Goal: Information Seeking & Learning: Learn about a topic

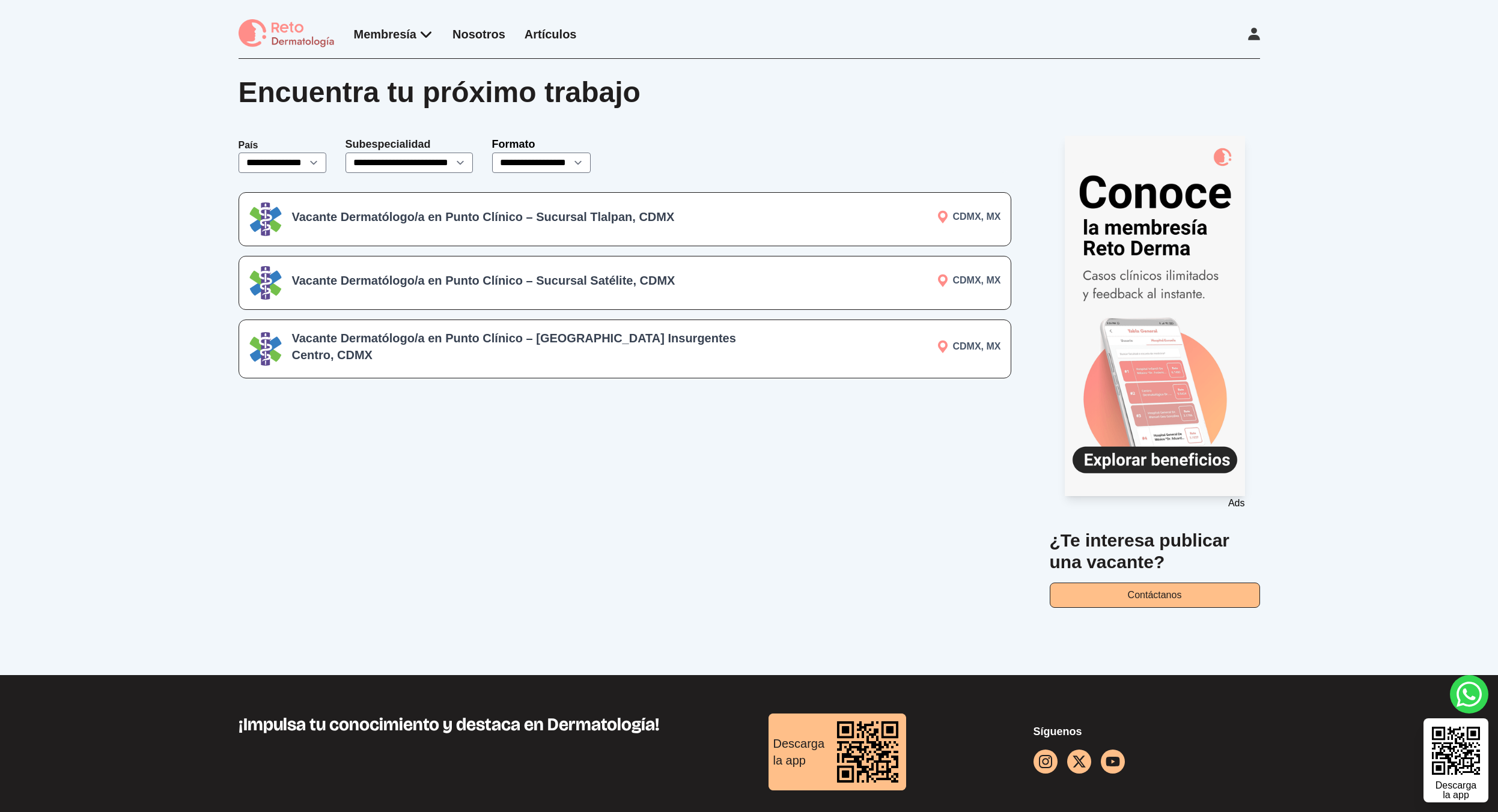
drag, startPoint x: 546, startPoint y: 504, endPoint x: 547, endPoint y: 340, distance: 164.0
click at [542, 480] on div "**********" at bounding box center [625, 371] width 773 height 472
click at [102, 96] on div "**********" at bounding box center [749, 367] width 1498 height 617
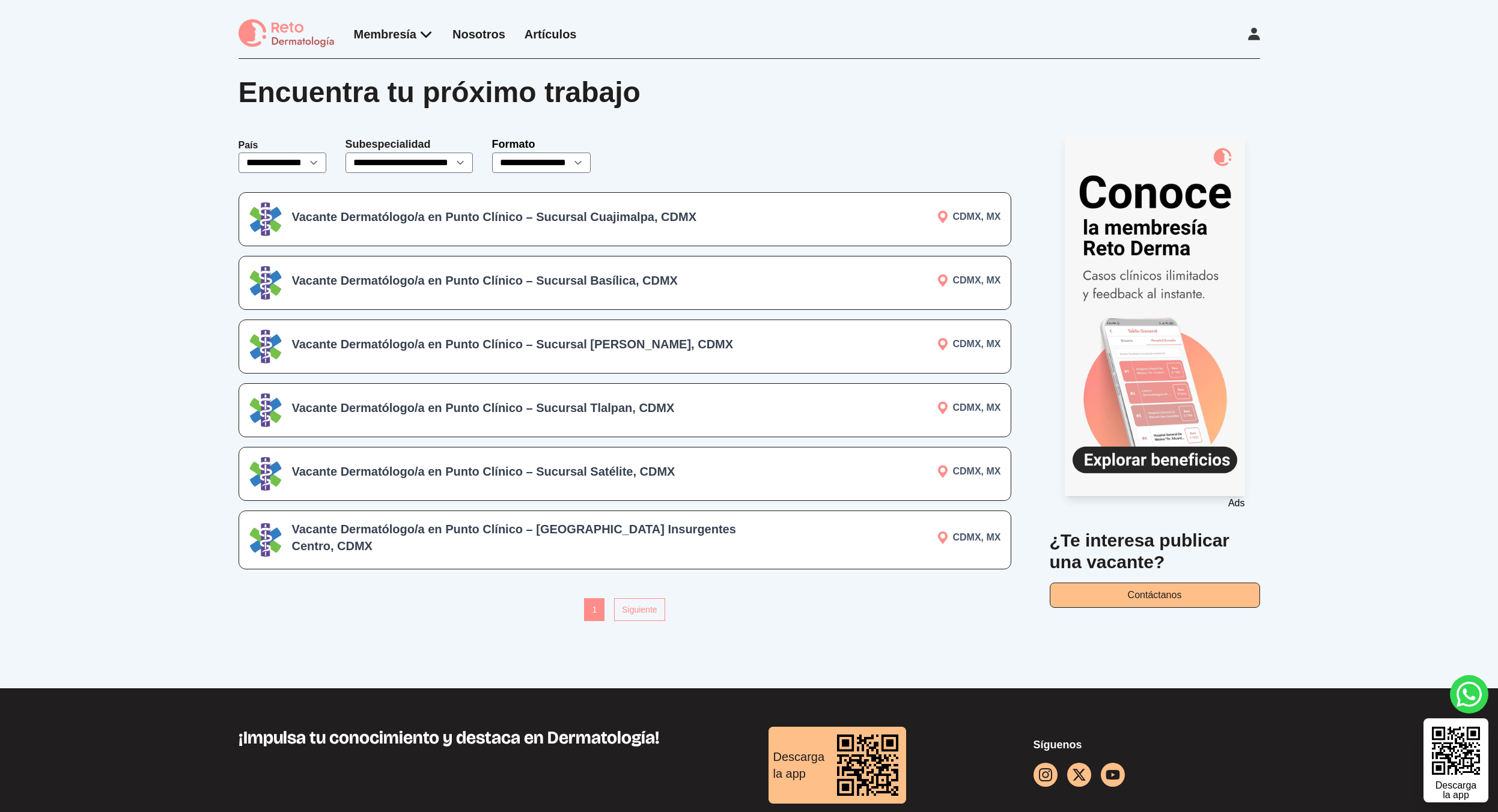
click at [267, 470] on img at bounding box center [265, 474] width 33 height 33
click at [469, 410] on h3 "Vacante Dermatólogo/a en Punto Clínico – Sucursal Tlalpan, CDMX" at bounding box center [525, 407] width 467 height 17
click at [425, 359] on div "Vacante Dermatólogo/a en Punto Clínico – Sucursal Del Valle, CDMX CDMX, MX" at bounding box center [625, 346] width 773 height 54
click at [426, 340] on h3 "Vacante Dermatólogo/a en Punto Clínico – Sucursal Del Valle, CDMX" at bounding box center [525, 344] width 467 height 17
click at [461, 222] on h3 "Vacante Dermatólogo/a en Punto Clínico – Sucursal Cuajimalpa, CDMX" at bounding box center [525, 216] width 467 height 17
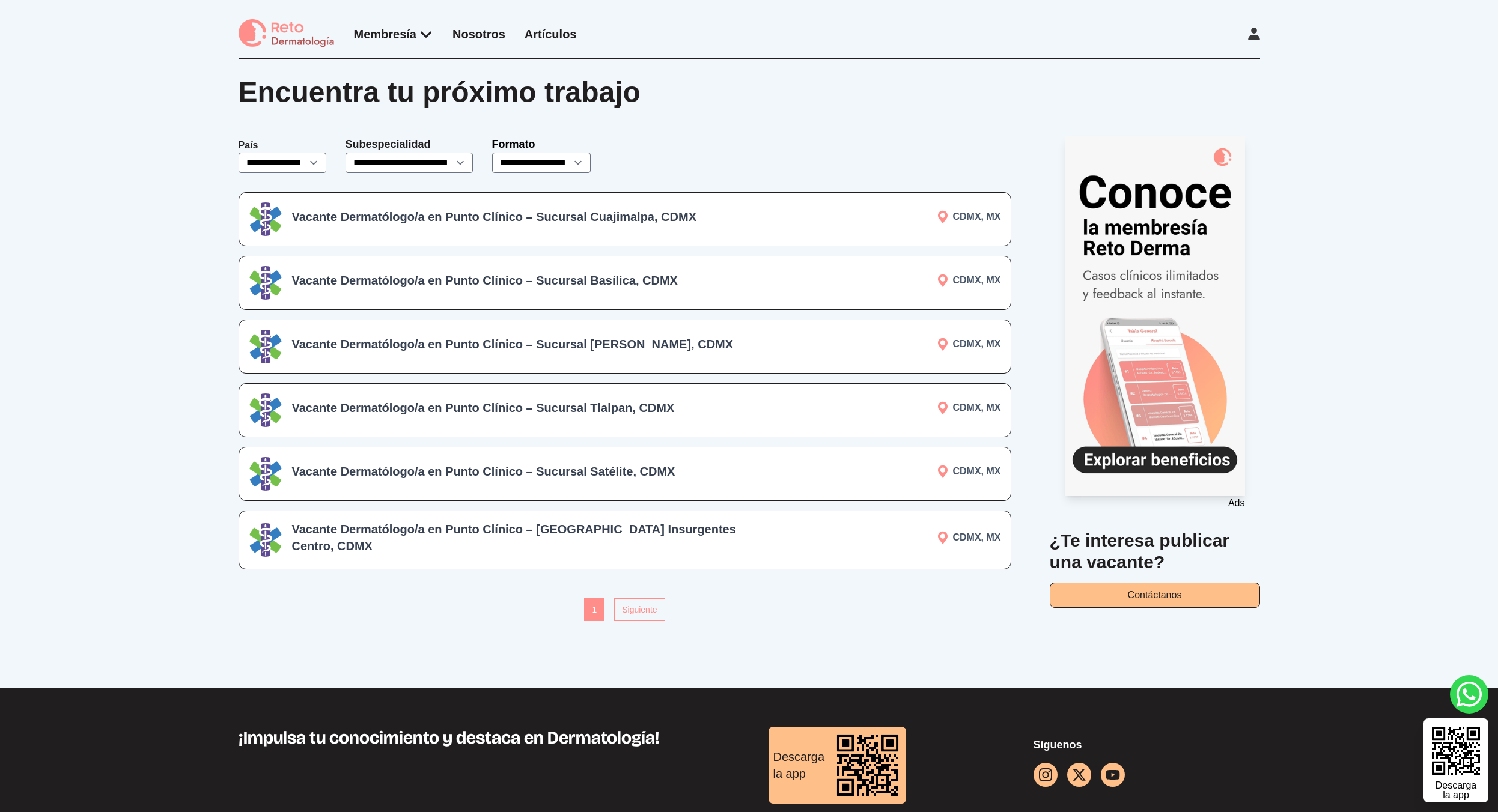
click at [533, 351] on h3 "Vacante Dermatólogo/a en Punto Clínico – Sucursal [PERSON_NAME], CDMX" at bounding box center [525, 344] width 467 height 17
click at [449, 313] on div "Vacante Dermatólogo/a en Punto Clínico – Sucursal Cuajimalpa, CDMX CDMX, MX Vac…" at bounding box center [625, 381] width 773 height 377
click at [459, 279] on h3 "Vacante Dermatólogo/a en Punto Clínico – Sucursal Basílica, CDMX" at bounding box center [525, 280] width 467 height 17
click at [458, 331] on div "Vacante Dermatólogo/a en Punto Clínico – Sucursal Del Valle, CDMX CDMX, MX" at bounding box center [625, 346] width 773 height 54
click at [400, 360] on div "Vacante Dermatólogo/a en Punto Clínico – Sucursal Del Valle, CDMX CDMX, MX" at bounding box center [625, 346] width 773 height 54
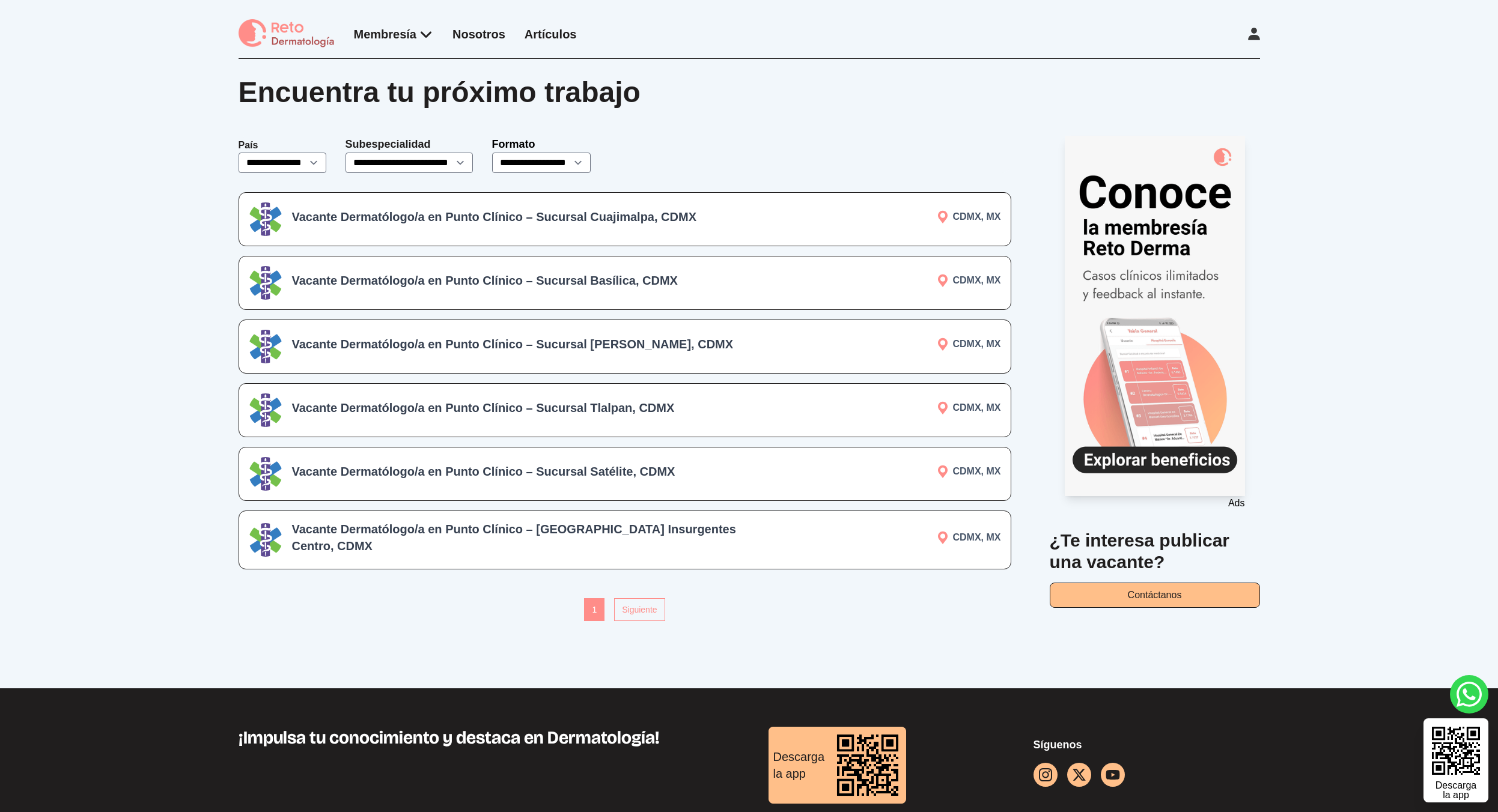
click at [430, 235] on div "Vacante Dermatólogo/a en Punto Clínico – Sucursal Cuajimalpa, CDMX CDMX, MX" at bounding box center [625, 219] width 773 height 54
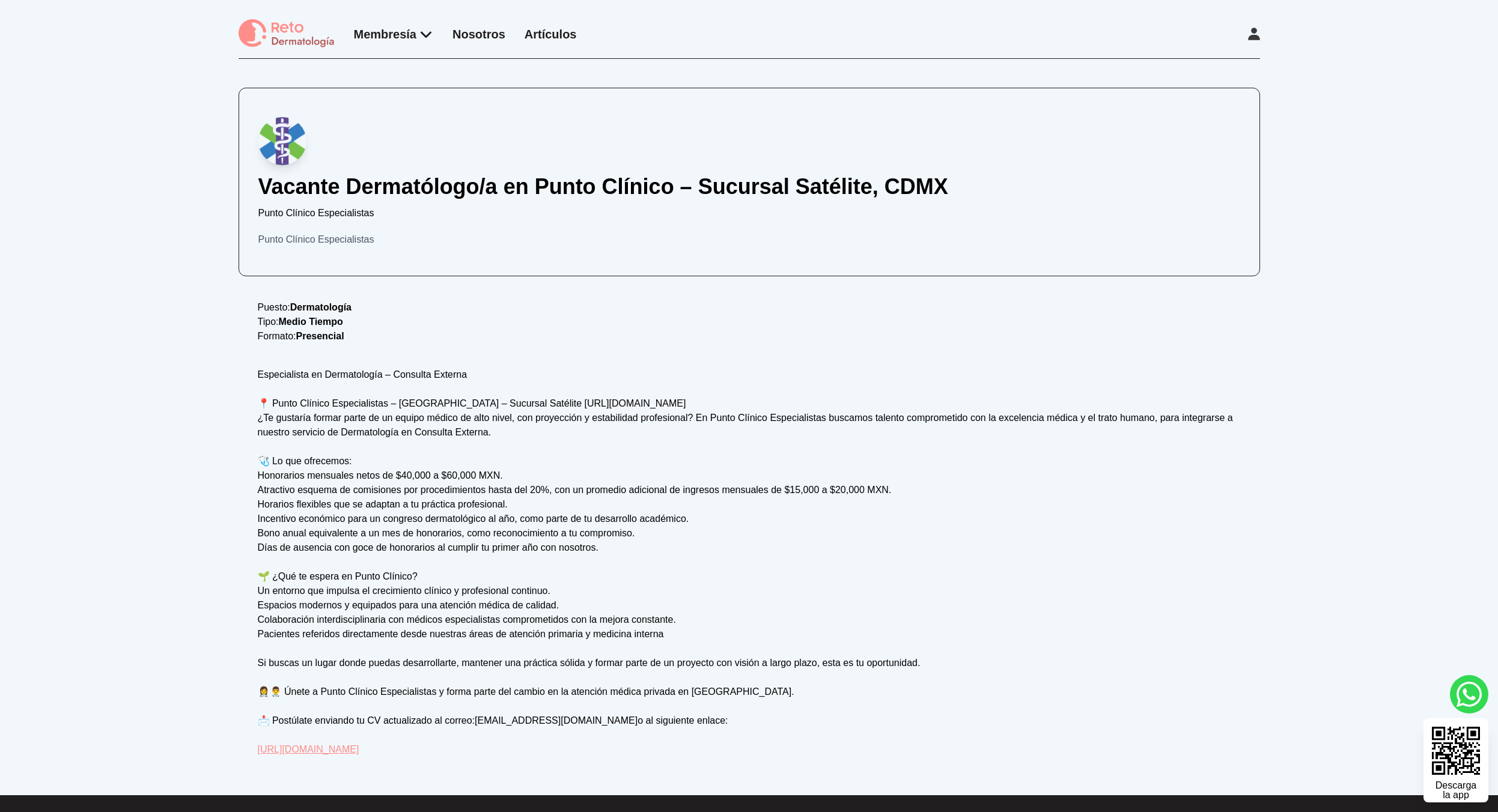
scroll to position [263, 0]
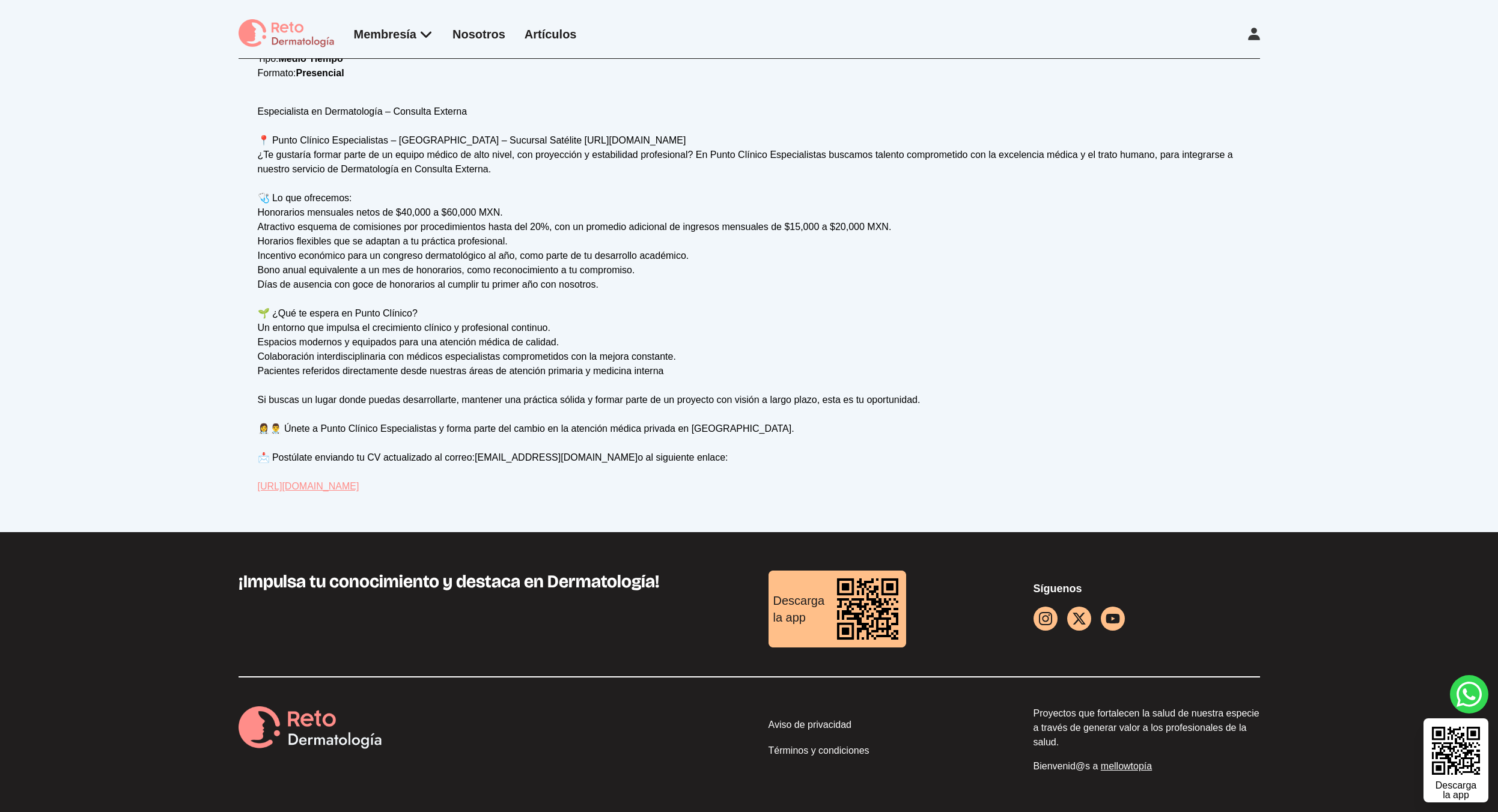
drag, startPoint x: 235, startPoint y: 364, endPoint x: 230, endPoint y: 355, distance: 10.3
click at [234, 362] on div "Vacante Dermatólogo/a en Punto Clínico – Sucursal Satélite, CDMX Punto Clínico …" at bounding box center [749, 164] width 1498 height 736
click at [209, 319] on div "Vacante Dermatólogo/a en Punto Clínico – Sucursal Satélite, CDMX Punto Clínico …" at bounding box center [749, 164] width 1498 height 736
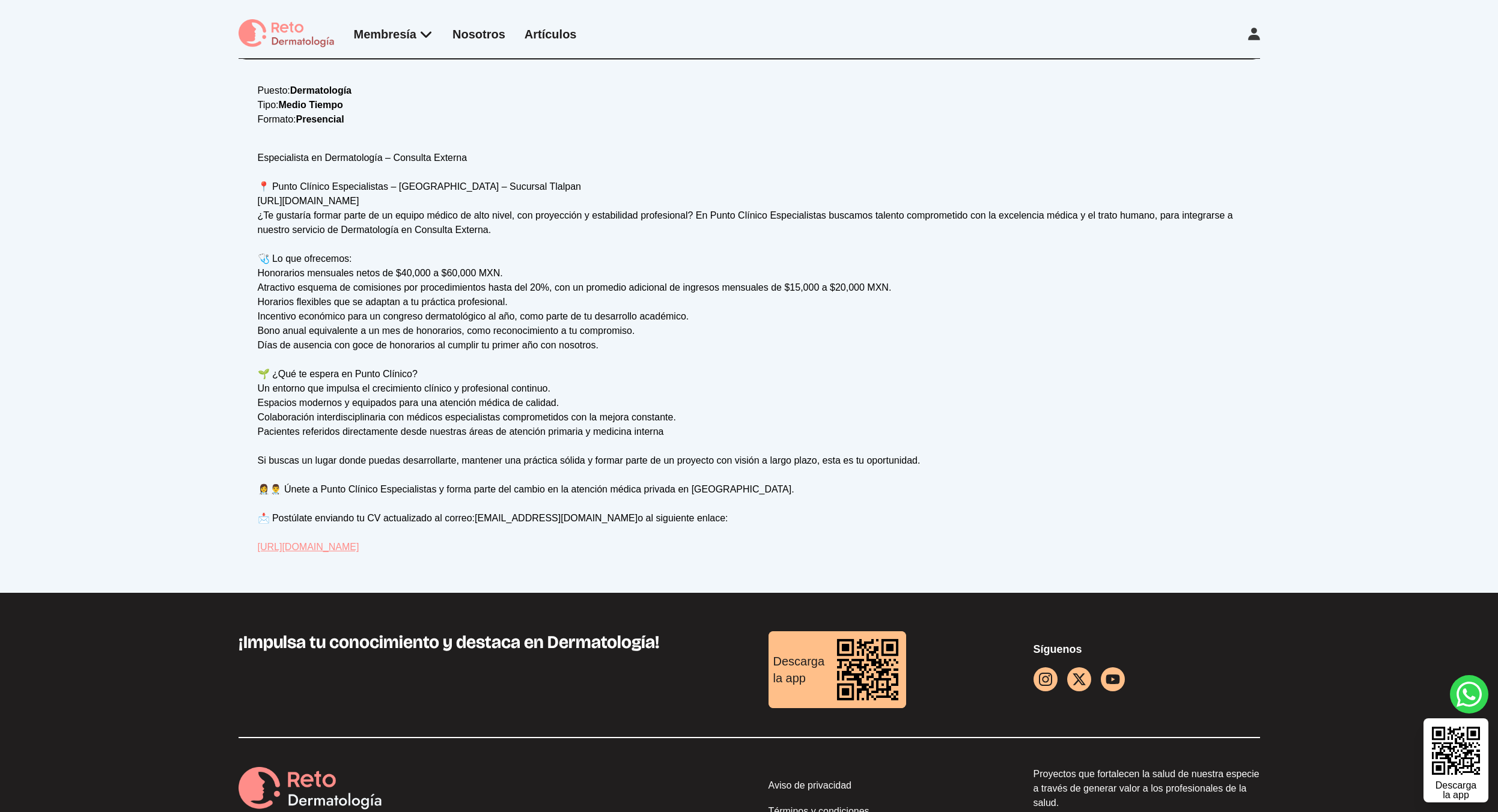
scroll to position [224, 0]
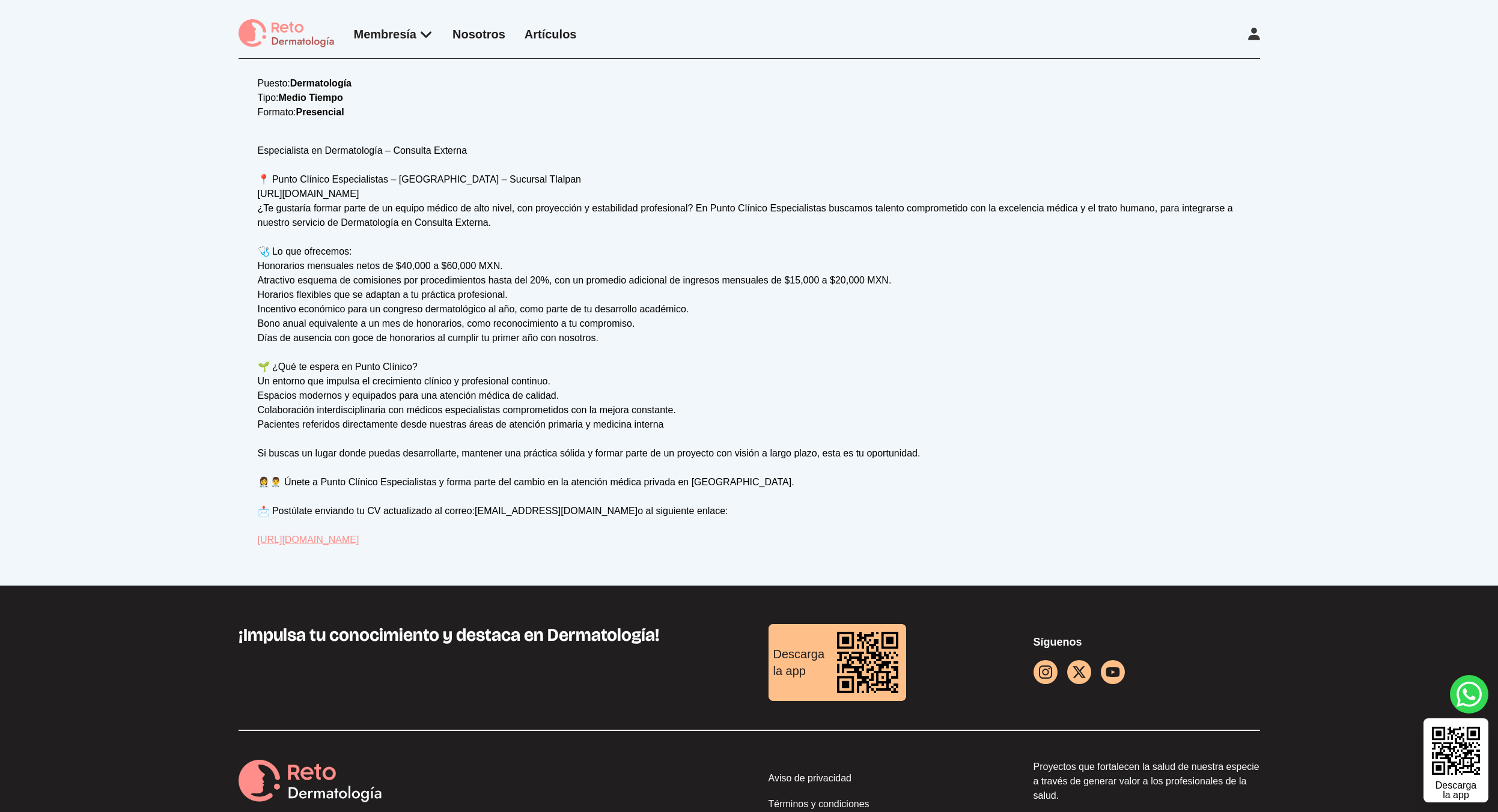
click at [146, 345] on div "Vacante Dermatólogo/a en Punto Clínico – Sucursal Tlalpan, CDMX Punto Clínico E…" at bounding box center [749, 210] width 1498 height 751
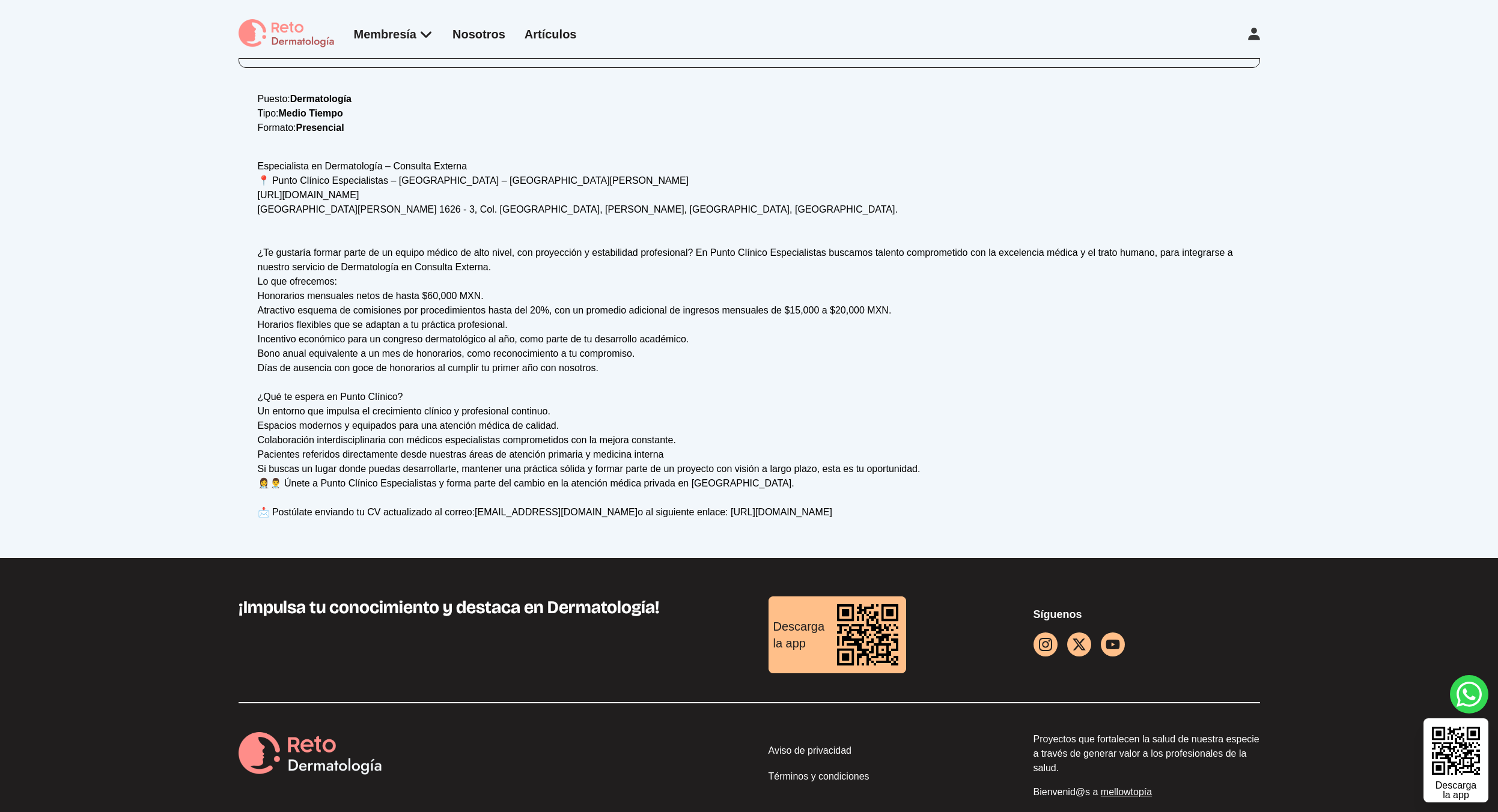
scroll to position [235, 0]
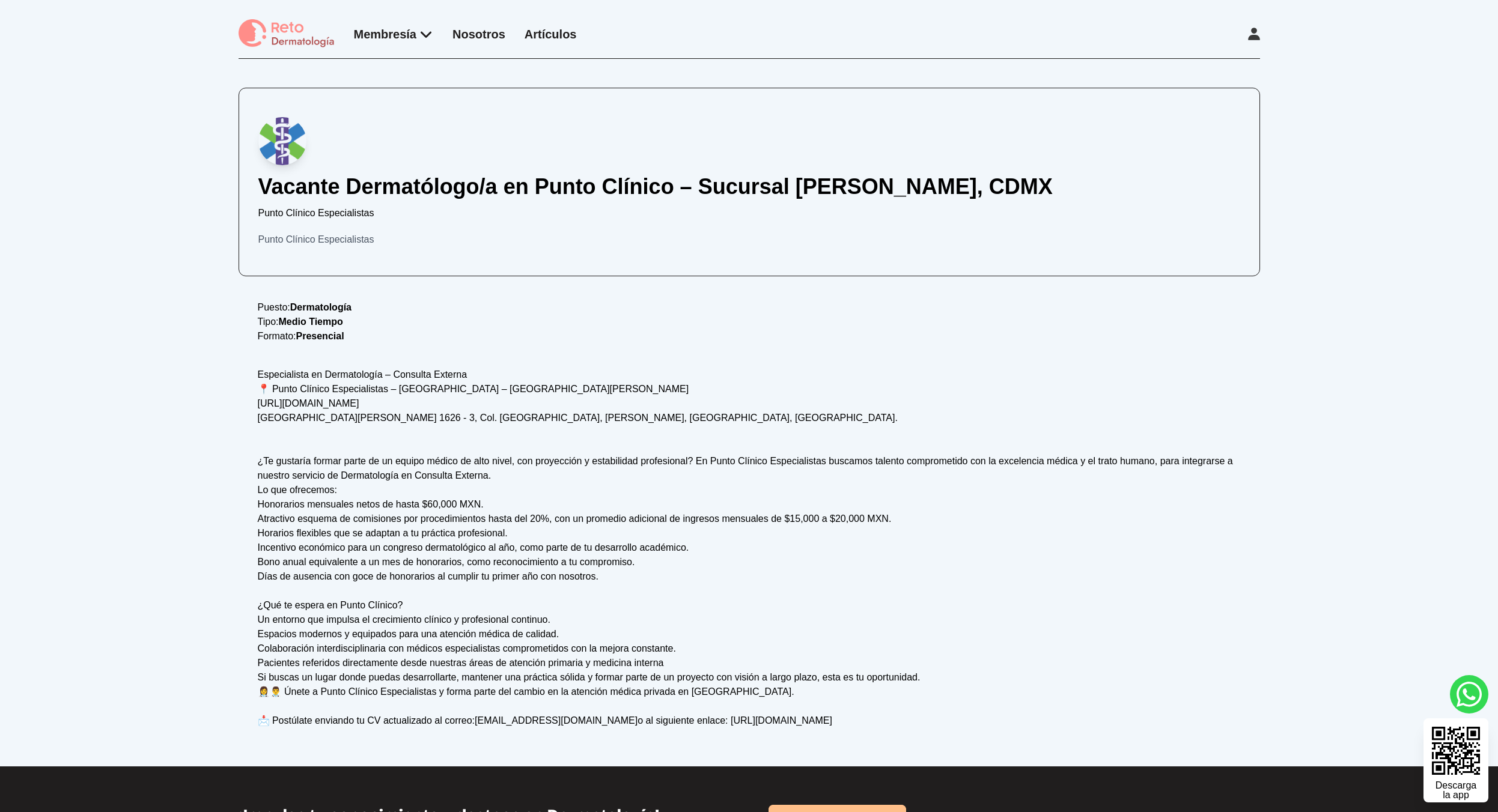
scroll to position [15, 0]
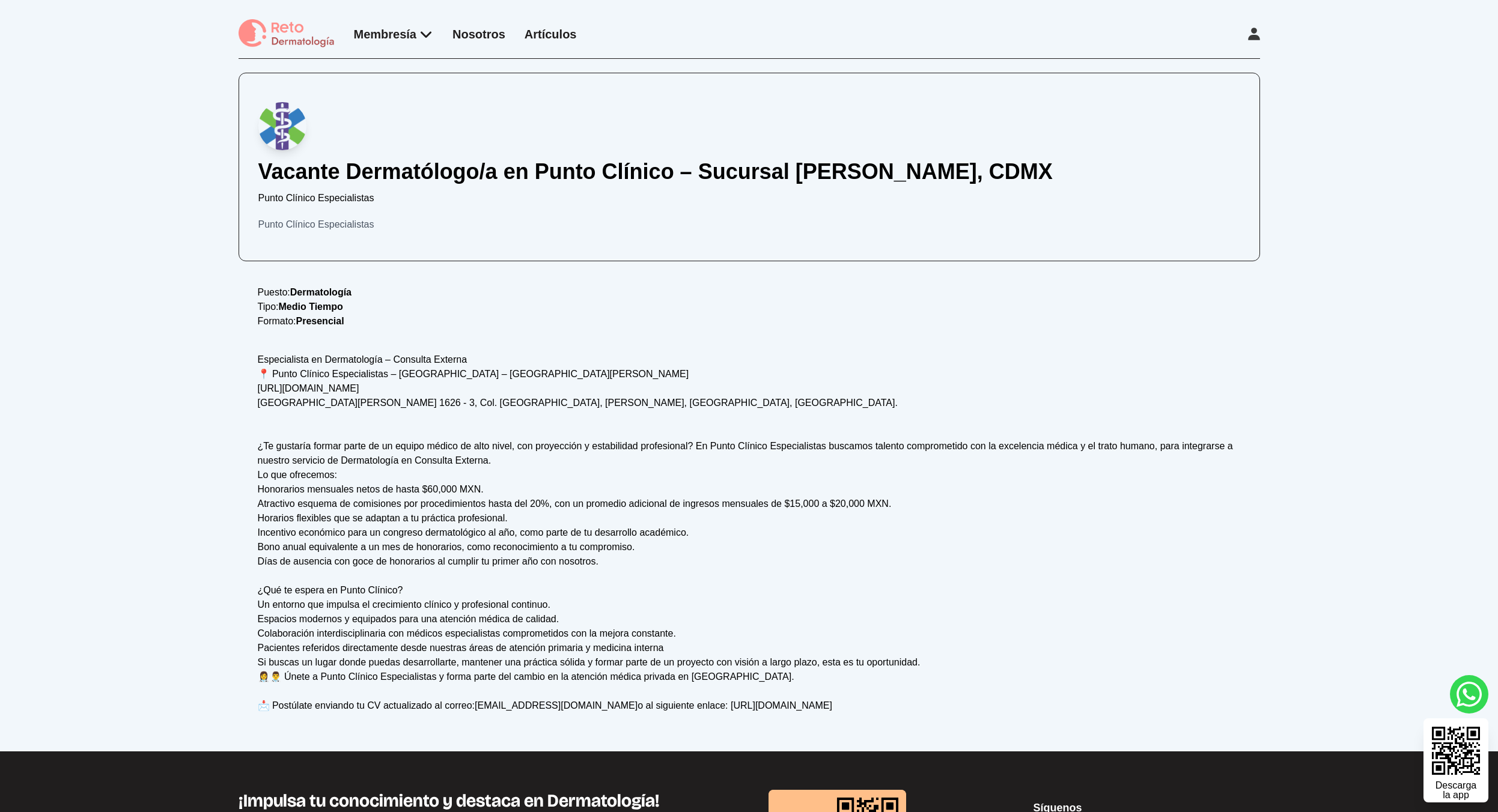
click at [301, 366] on div "Especialista en Dermatología – Consulta Externa 📍 Punto Clínico Especialistas –…" at bounding box center [749, 532] width 983 height 360
click at [290, 385] on div "Especialista en Dermatología – Consulta Externa 📍 Punto Clínico Especialistas –…" at bounding box center [749, 532] width 983 height 360
click at [347, 423] on div "Especialista en Dermatología – Consulta Externa 📍 Punto Clínico Especialistas –…" at bounding box center [749, 532] width 983 height 360
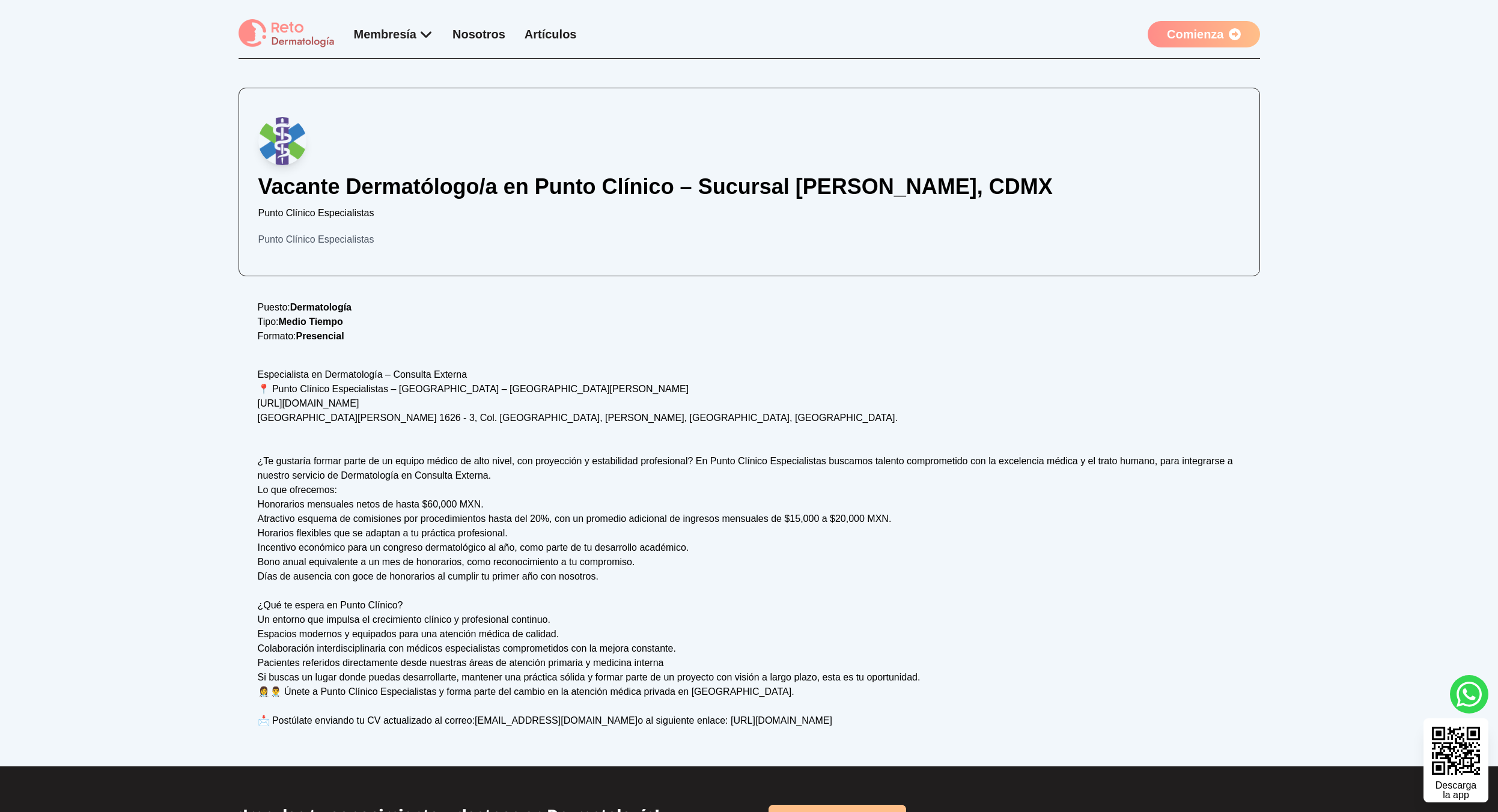
scroll to position [15, 0]
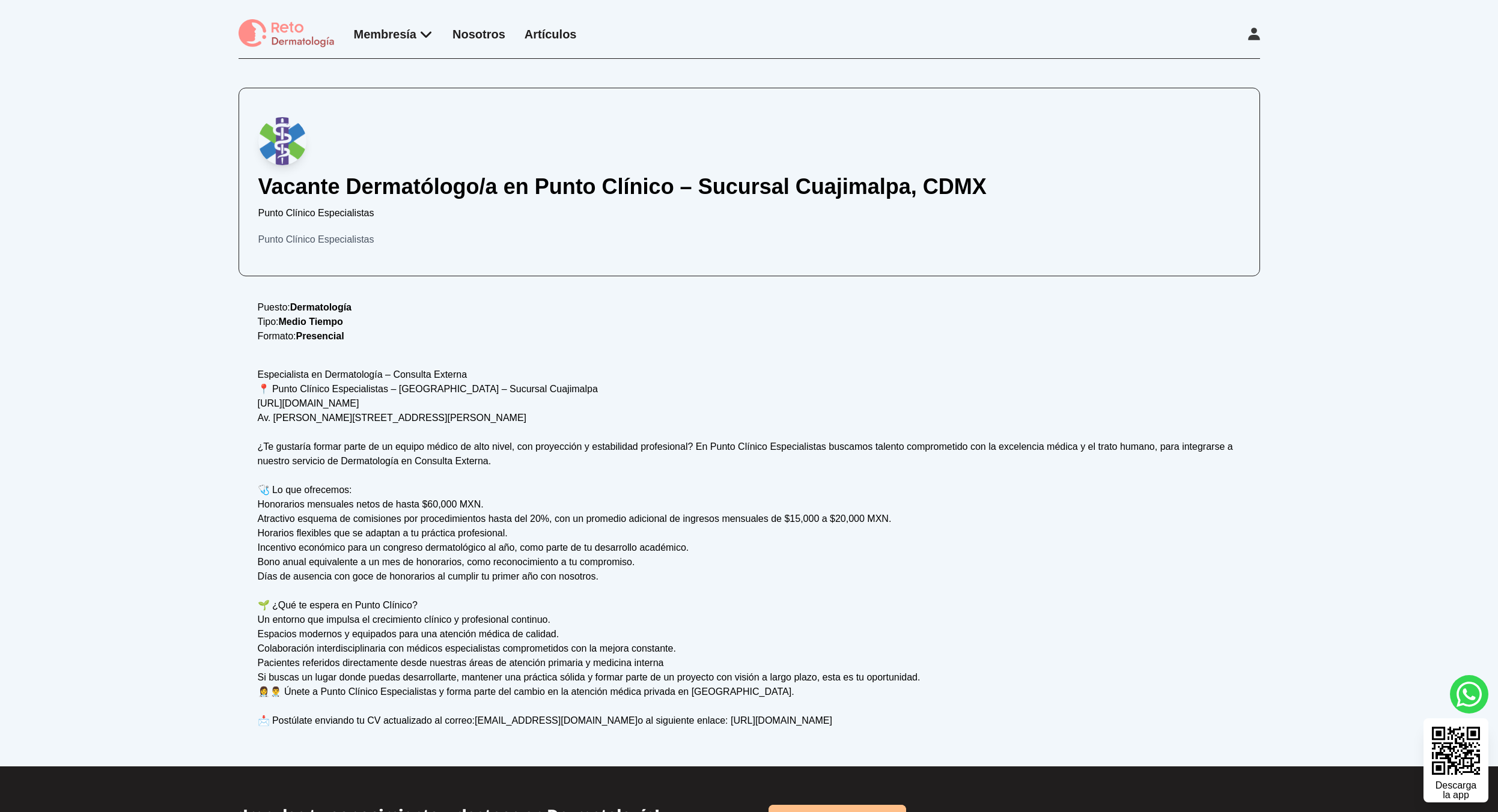
scroll to position [235, 0]
click at [414, 402] on div "Especialista en Dermatología – Consulta Externa 📍 Punto Clínico Especialistas –…" at bounding box center [749, 547] width 983 height 360
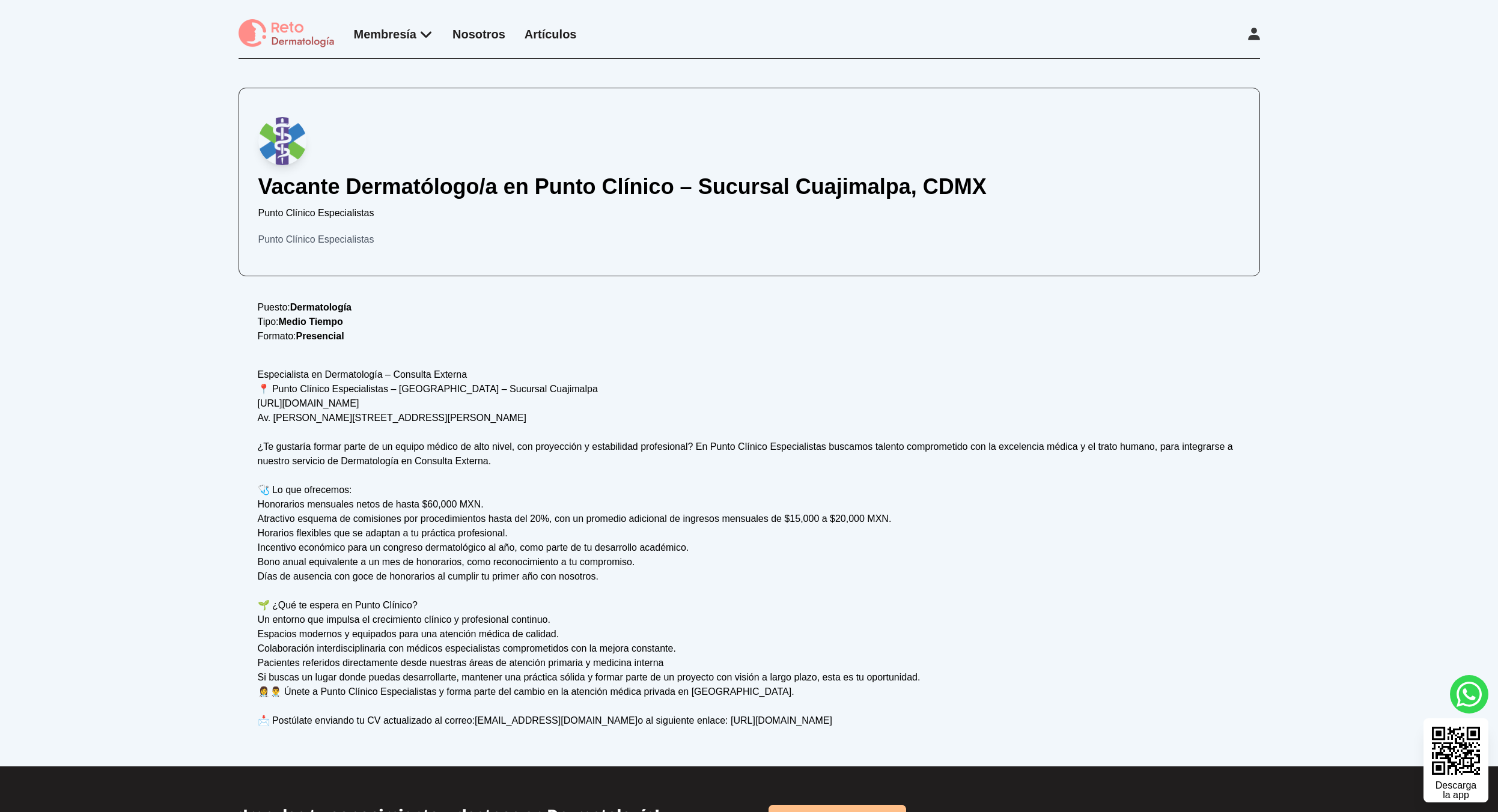
click at [414, 402] on div "Especialista en Dermatología – Consulta Externa 📍 Punto Clínico Especialistas –…" at bounding box center [749, 547] width 983 height 360
click at [406, 396] on div "Especialista en Dermatología – Consulta Externa 📍 Punto Clínico Especialistas –…" at bounding box center [749, 547] width 983 height 360
click at [397, 409] on div "Especialista en Dermatología – Consulta Externa 📍 Punto Clínico Especialistas –…" at bounding box center [749, 547] width 983 height 360
click at [392, 323] on p "Tipo: Medio Tiempo" at bounding box center [749, 322] width 983 height 15
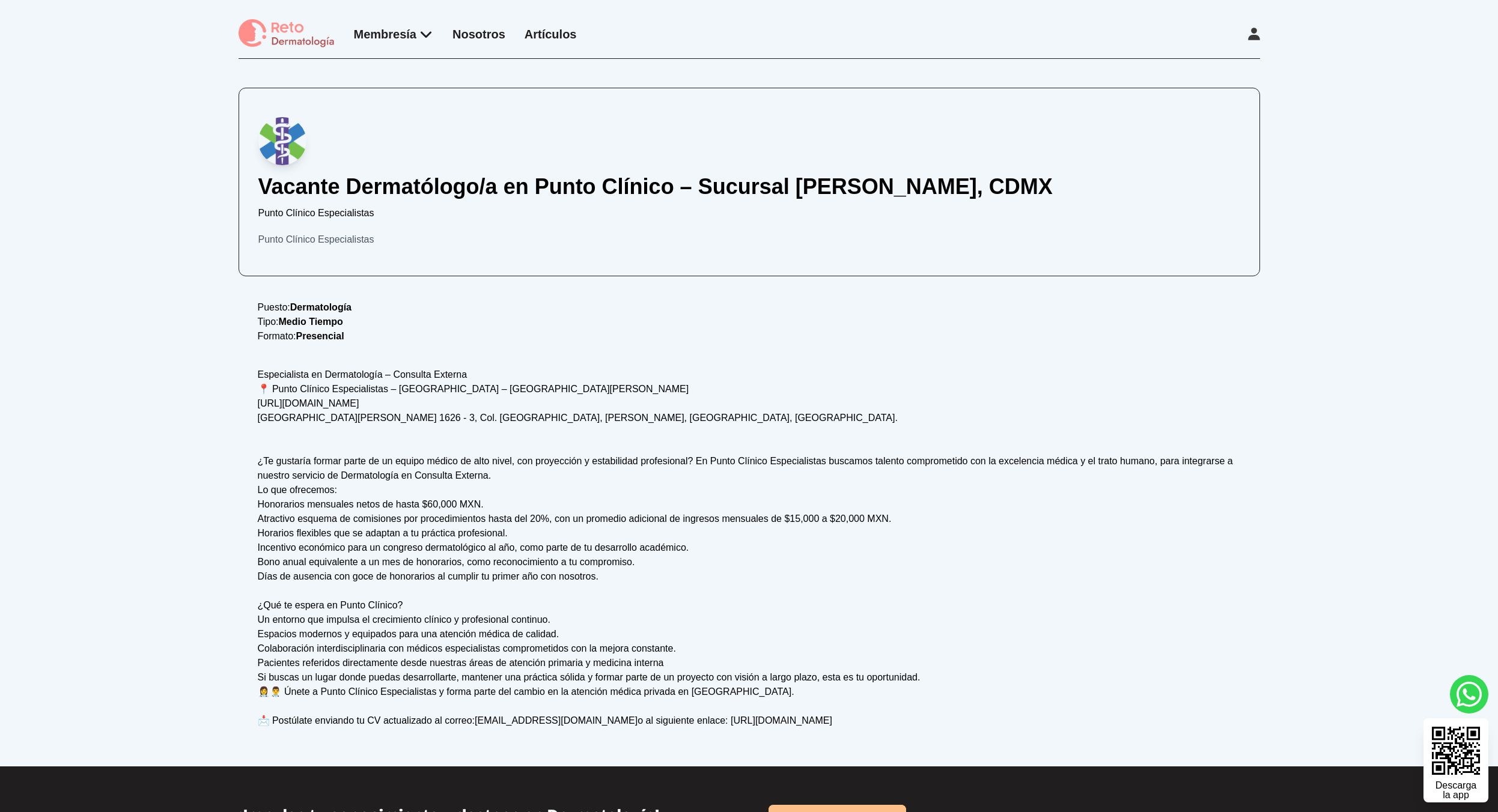
click at [353, 406] on div "Especialista en Dermatología – Consulta Externa 📍 Punto Clínico Especialistas –…" at bounding box center [749, 547] width 983 height 360
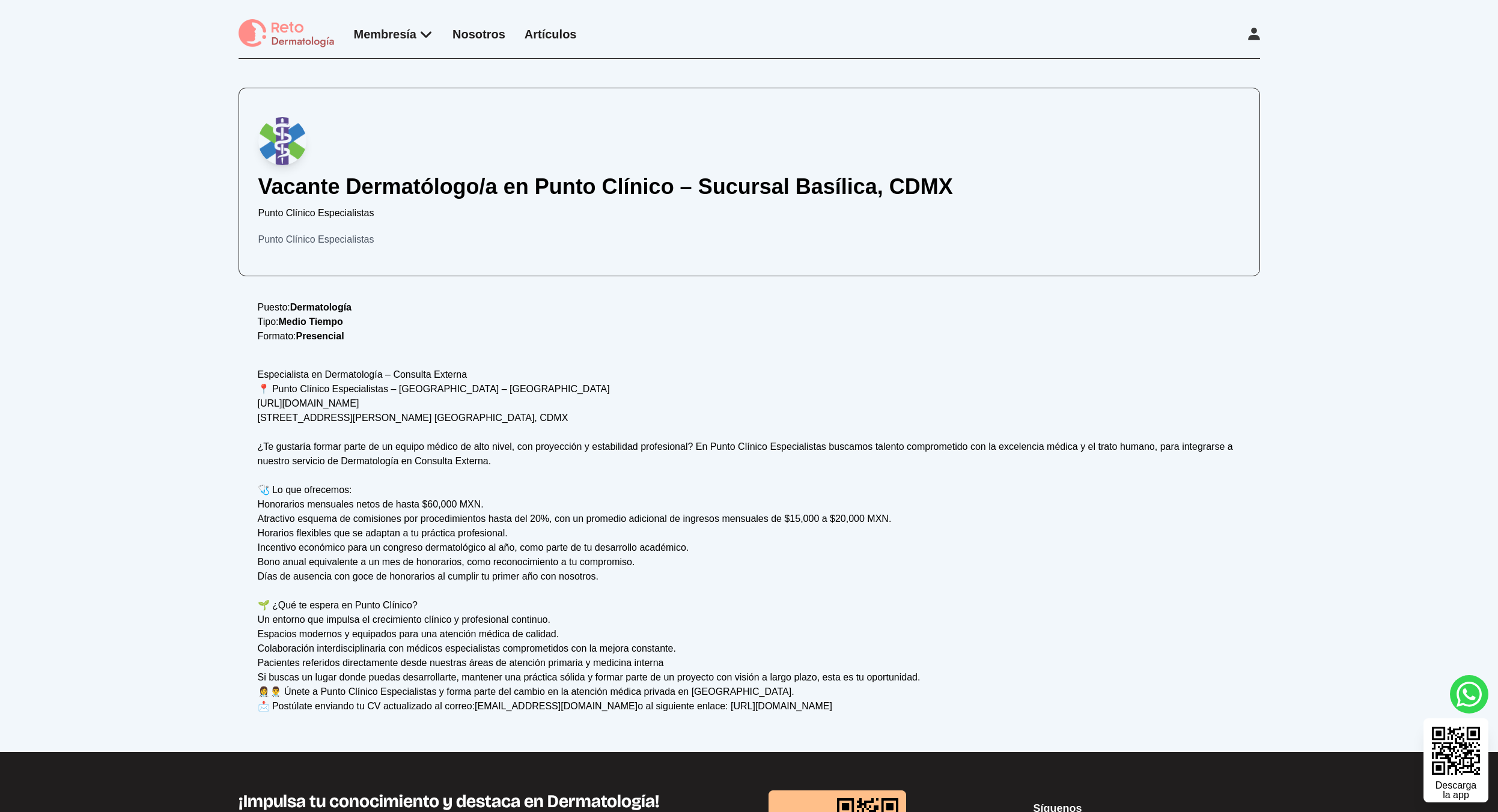
click at [355, 406] on div "Especialista en Dermatología – Consulta Externa 📍 Punto Clínico Especialistas –…" at bounding box center [749, 540] width 983 height 346
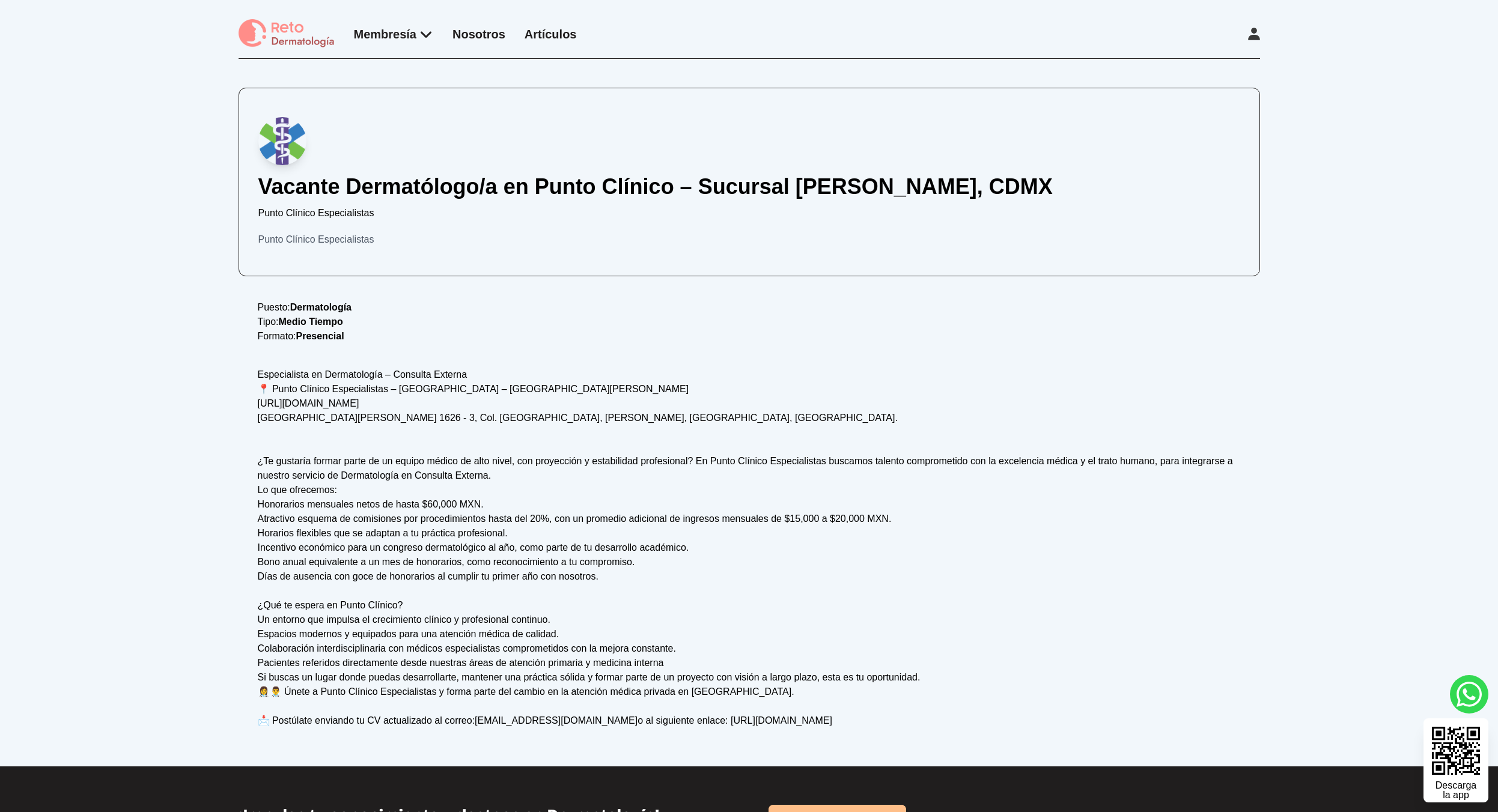
scroll to position [235, 0]
click at [369, 396] on div "Especialista en Dermatología – Consulta Externa 📍 Punto Clínico Especialistas –…" at bounding box center [749, 547] width 983 height 360
click at [369, 398] on div "Especialista en Dermatología – Consulta Externa 📍 Punto Clínico Especialistas –…" at bounding box center [749, 547] width 983 height 360
click at [369, 400] on div "Especialista en Dermatología – Consulta Externa 📍 Punto Clínico Especialistas –…" at bounding box center [749, 547] width 983 height 360
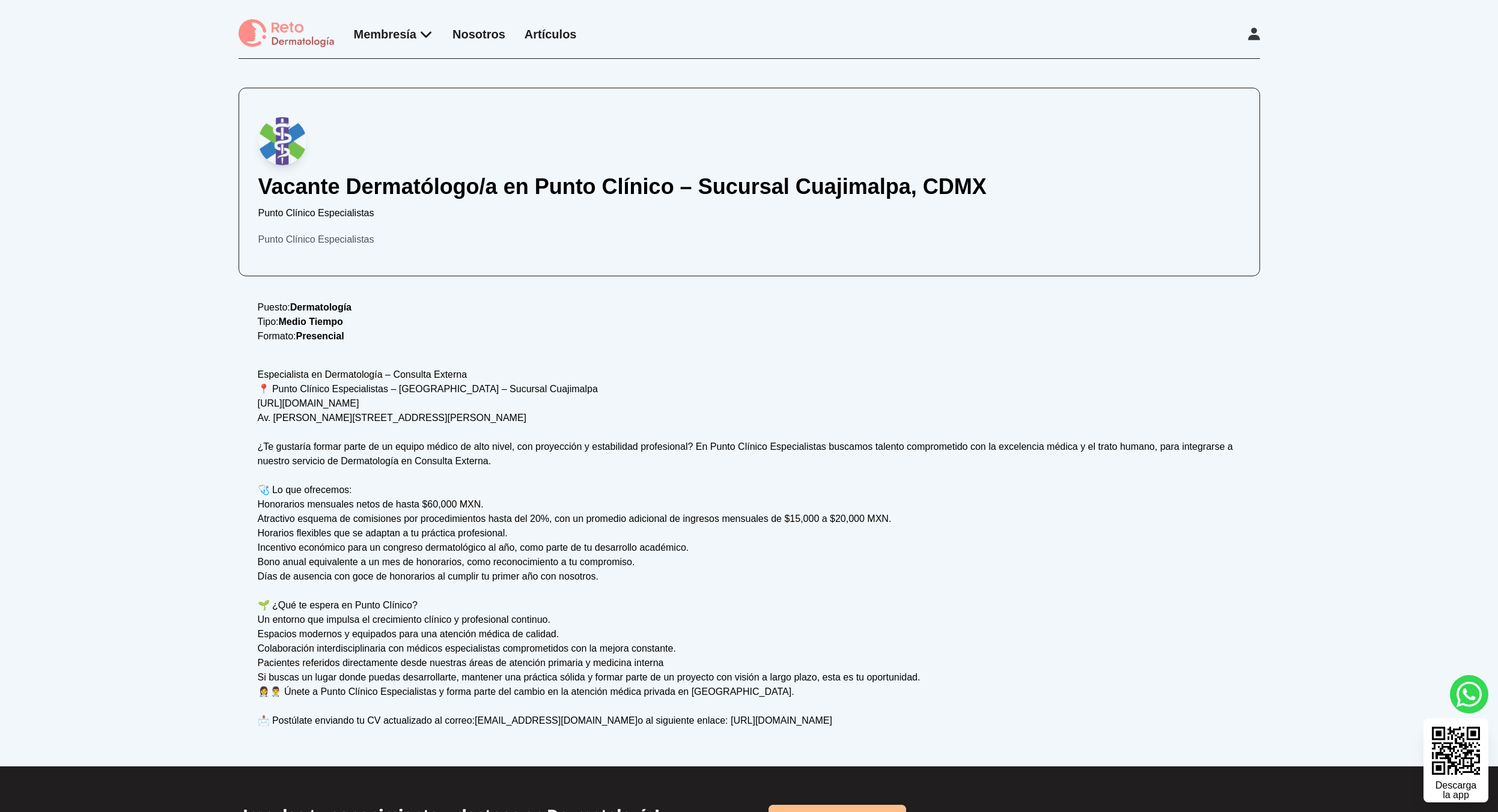
click at [371, 406] on div "Especialista en Dermatología – Consulta Externa 📍 Punto Clínico Especialistas –…" at bounding box center [749, 547] width 983 height 360
click at [365, 424] on div "Especialista en Dermatología – Consulta Externa 📍 Punto Clínico Especialistas –…" at bounding box center [749, 547] width 983 height 360
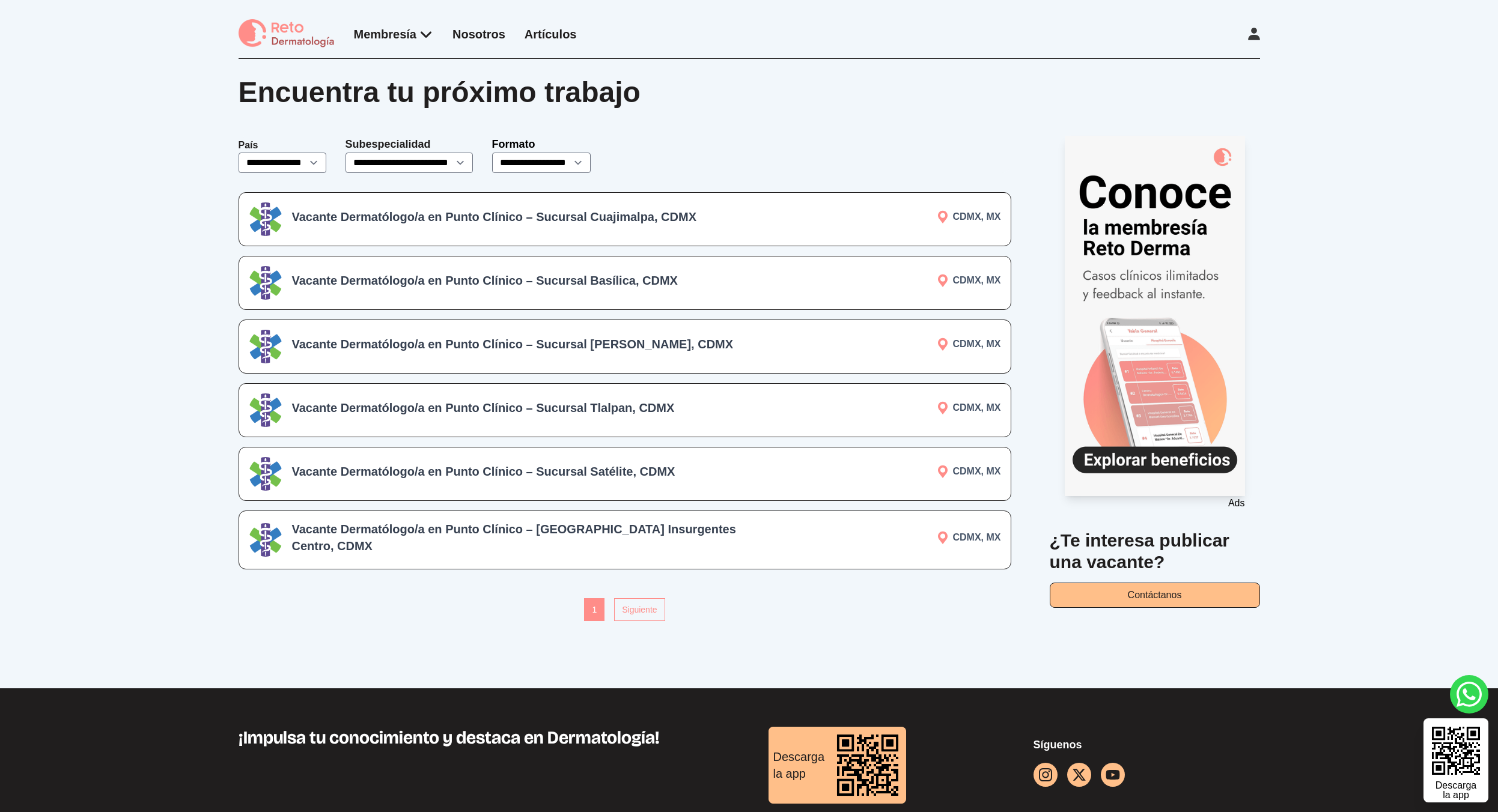
click at [485, 216] on h3 "Vacante Dermatólogo/a en Punto Clínico – Sucursal Cuajimalpa, CDMX" at bounding box center [525, 216] width 467 height 17
click at [388, 336] on h3 "Vacante Dermatólogo/a en Punto Clínico – Sucursal [PERSON_NAME], CDMX" at bounding box center [525, 344] width 467 height 17
click at [399, 297] on div "Vacante Dermatólogo/a en Punto Clínico – Sucursal Basílica, CDMX CDMX, MX" at bounding box center [625, 283] width 773 height 54
click at [366, 352] on h3 "Vacante Dermatólogo/a en Punto Clínico – Sucursal Del Valle, CDMX" at bounding box center [525, 344] width 467 height 17
click at [402, 400] on h3 "Vacante Dermatólogo/a en Punto Clínico – Sucursal Tlalpan, CDMX" at bounding box center [525, 407] width 467 height 17
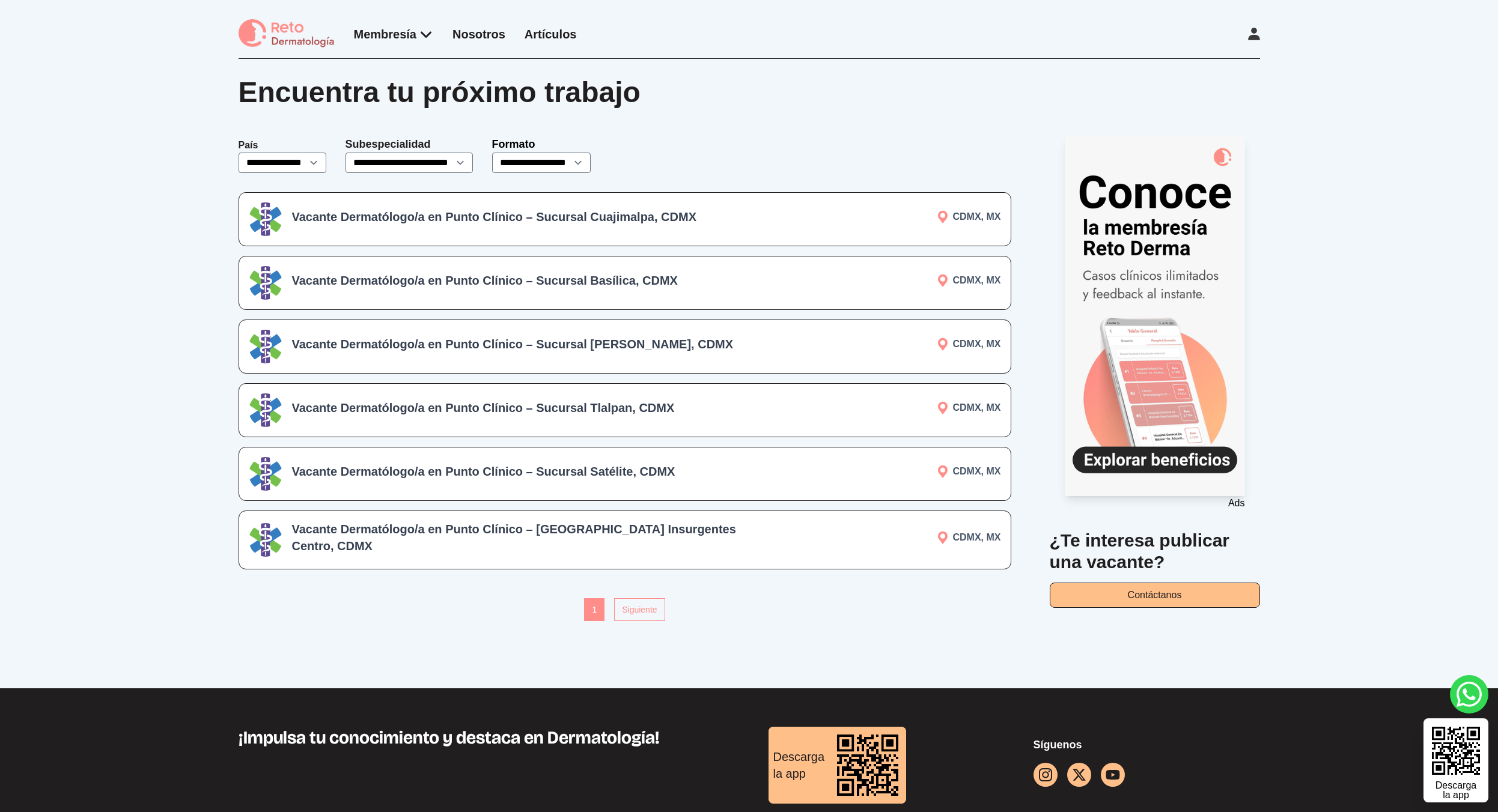
click at [395, 400] on h3 "Vacante Dermatólogo/a en Punto Clínico – Sucursal Tlalpan, CDMX" at bounding box center [525, 407] width 467 height 17
click at [428, 455] on div "Vacante Dermatólogo/a en Punto Clínico – Sucursal Satélite, CDMX CDMX, MX" at bounding box center [625, 473] width 773 height 54
click at [416, 224] on h3 "Vacante Dermatólogo/a en Punto Clínico – Sucursal Cuajimalpa, CDMX" at bounding box center [525, 216] width 467 height 17
click at [851, 73] on div "**********" at bounding box center [749, 373] width 1498 height 629
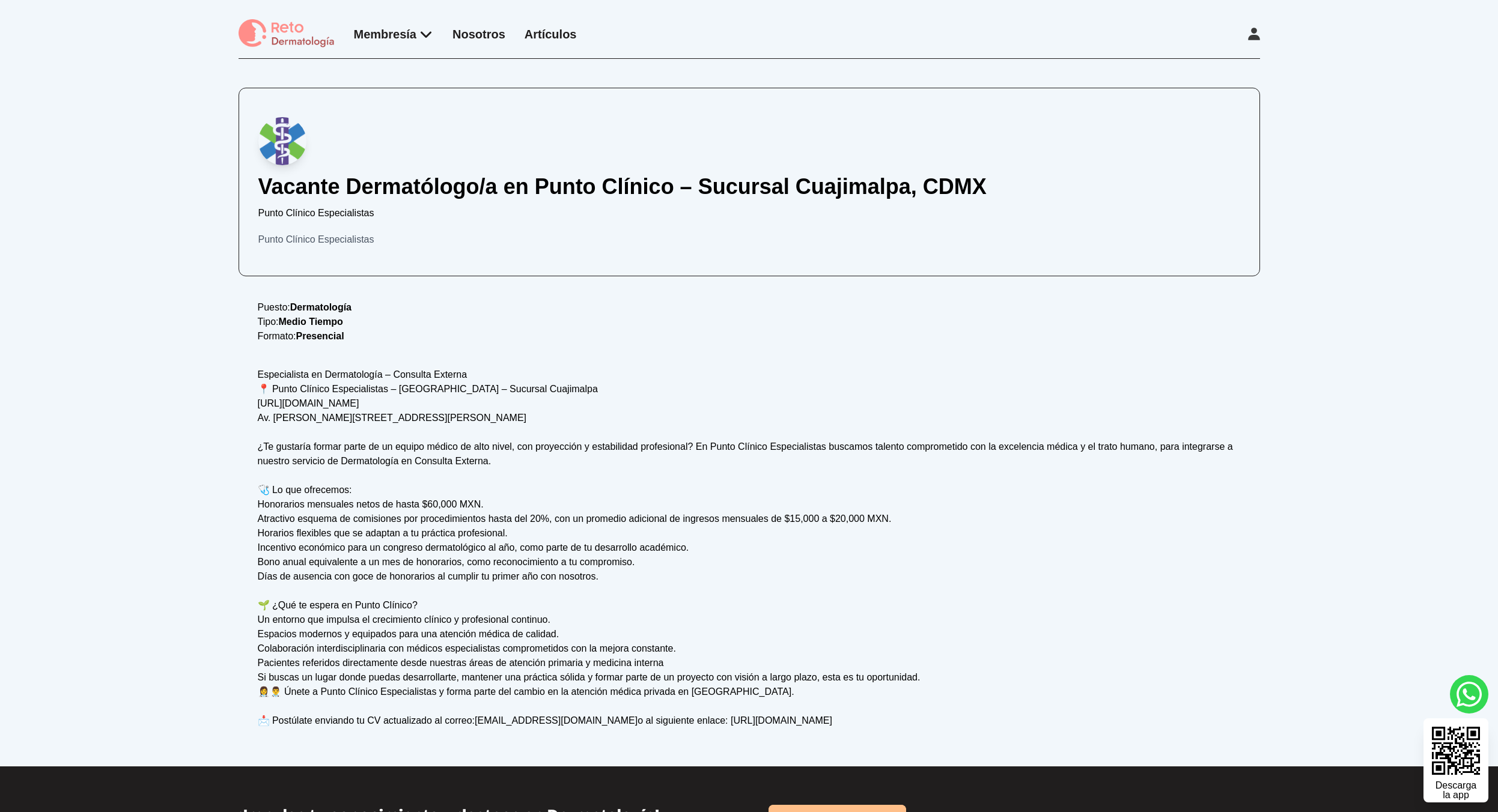
click at [286, 406] on div "Especialista en Dermatología – Consulta Externa 📍 Punto Clínico Especialistas –…" at bounding box center [749, 547] width 983 height 360
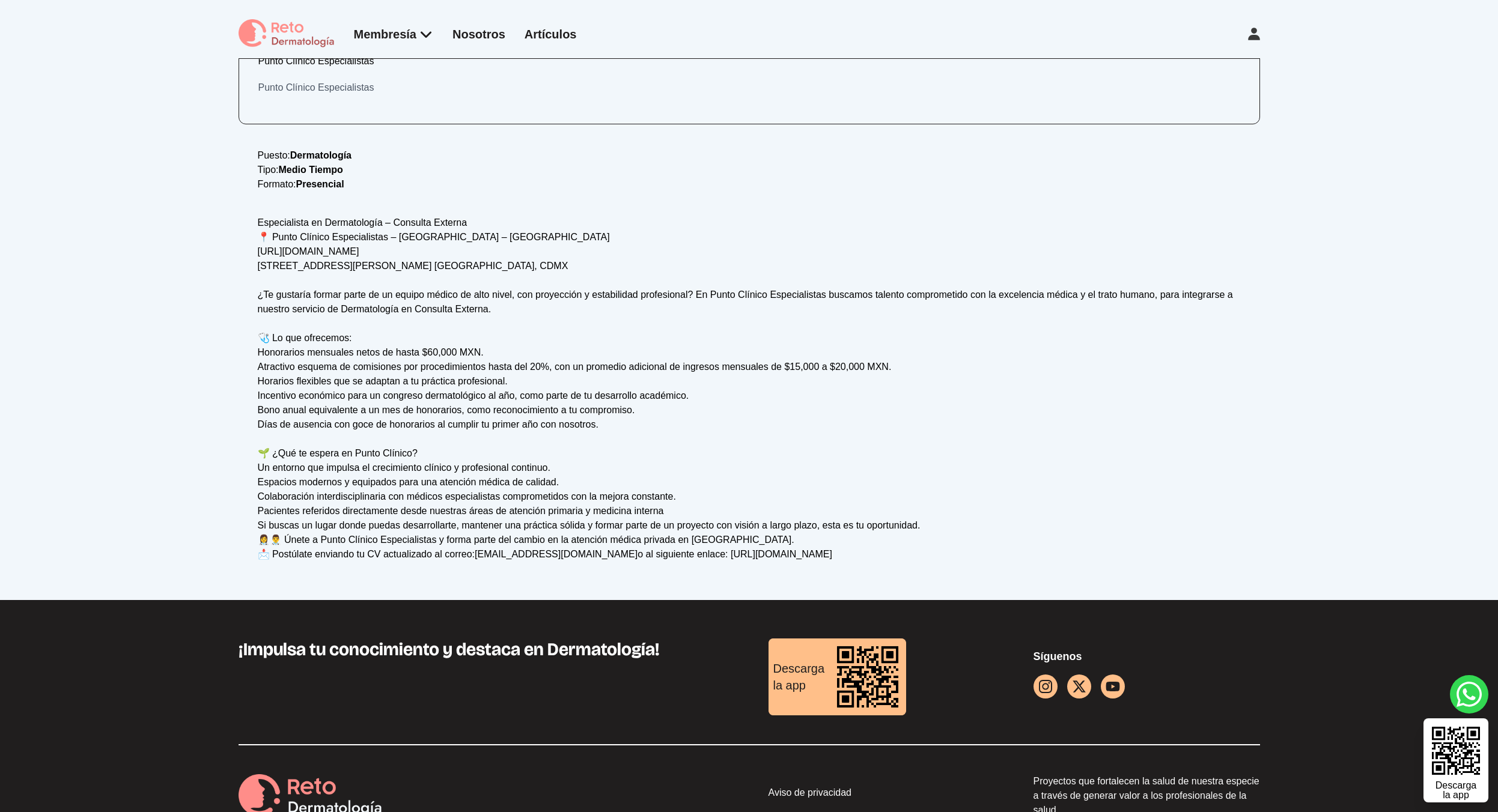
scroll to position [90, 0]
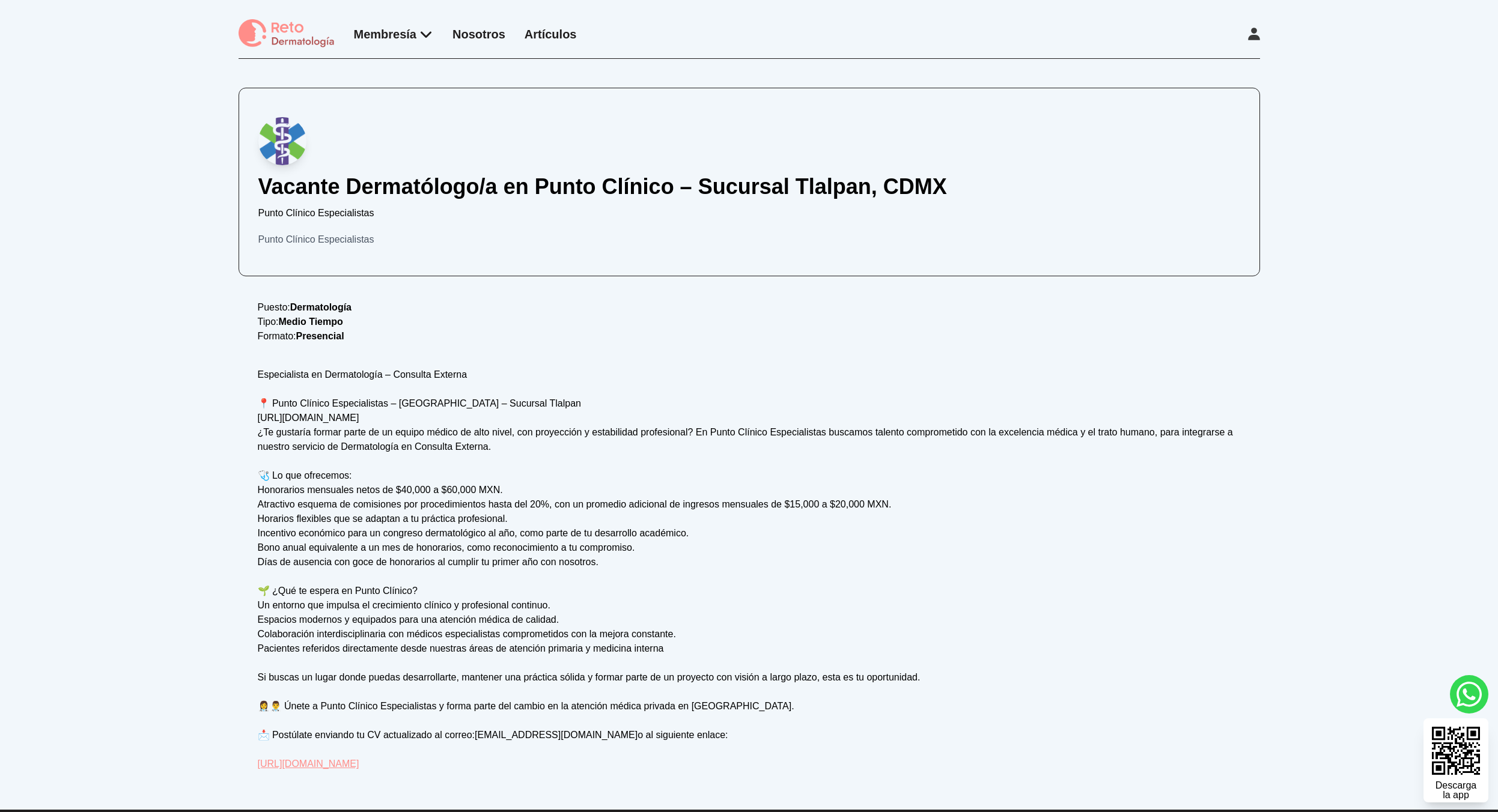
scroll to position [15, 0]
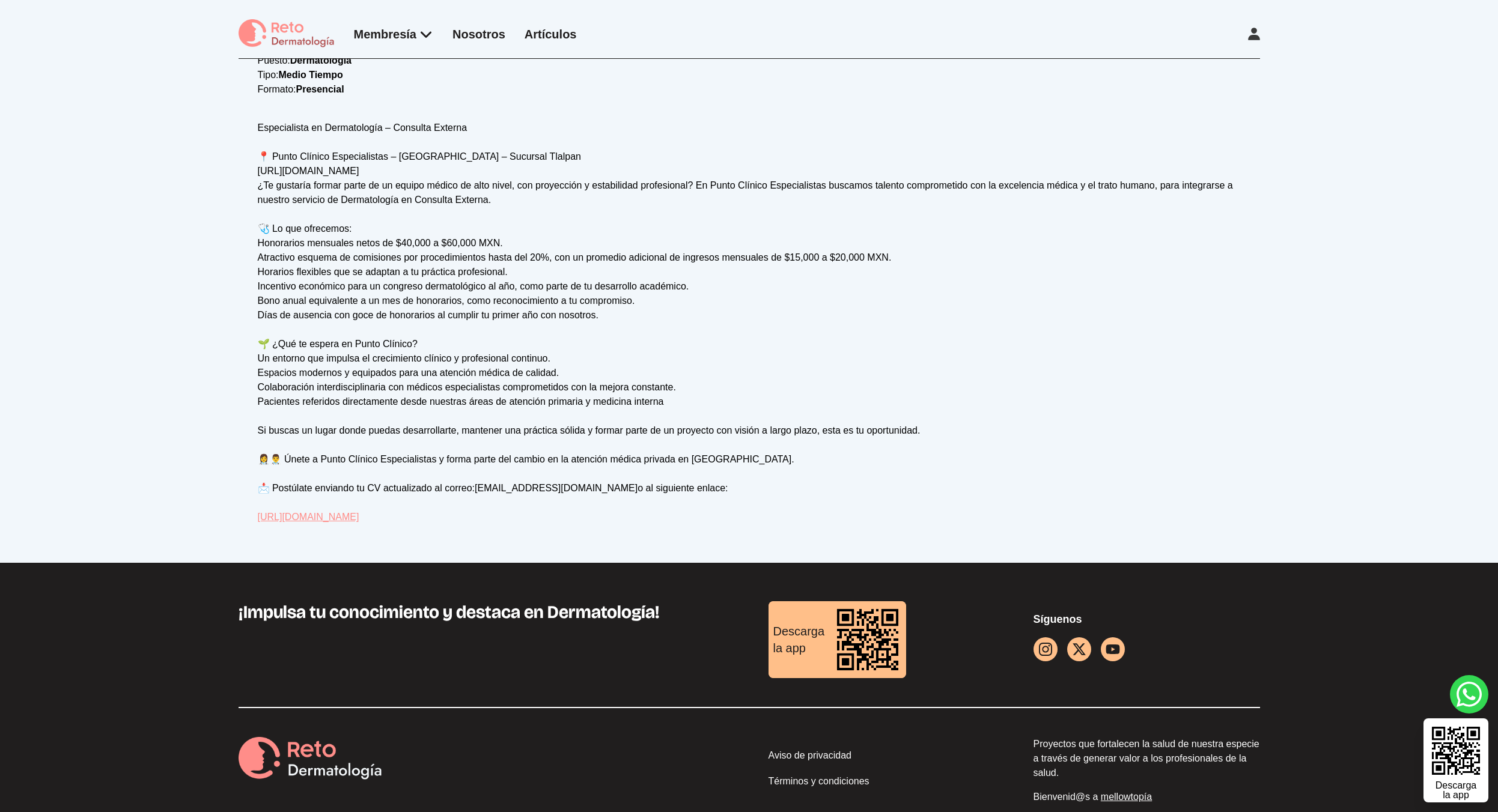
scroll to position [136, 0]
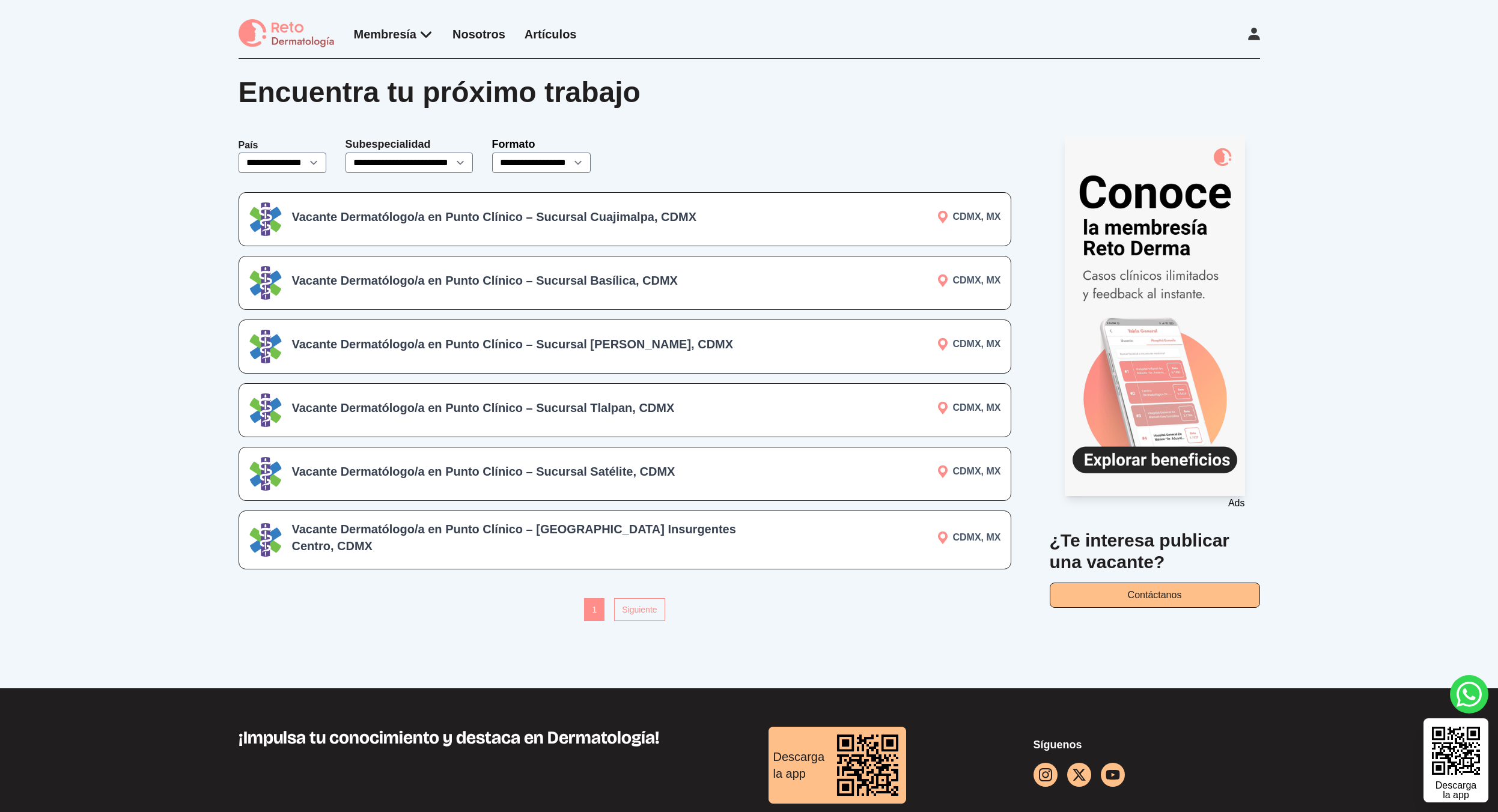
click at [333, 213] on h3 "Vacante Dermatólogo/a en Punto Clínico – Sucursal Cuajimalpa, CDMX" at bounding box center [525, 216] width 467 height 17
click at [814, 137] on form "**********" at bounding box center [625, 154] width 773 height 37
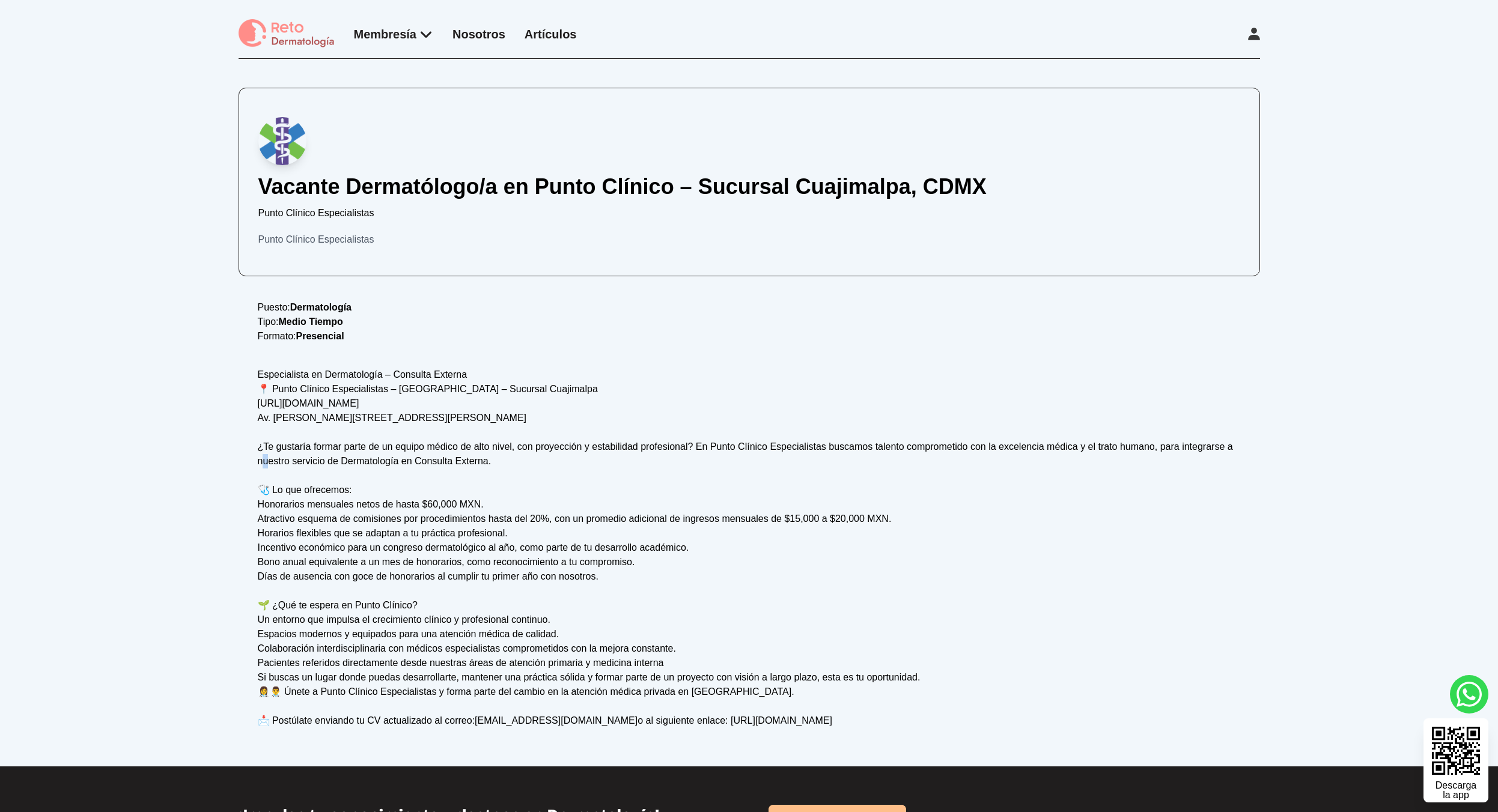
click at [260, 459] on div "Especialista en Dermatología – Consulta Externa 📍 Punto Clínico Especialistas –…" at bounding box center [749, 547] width 983 height 360
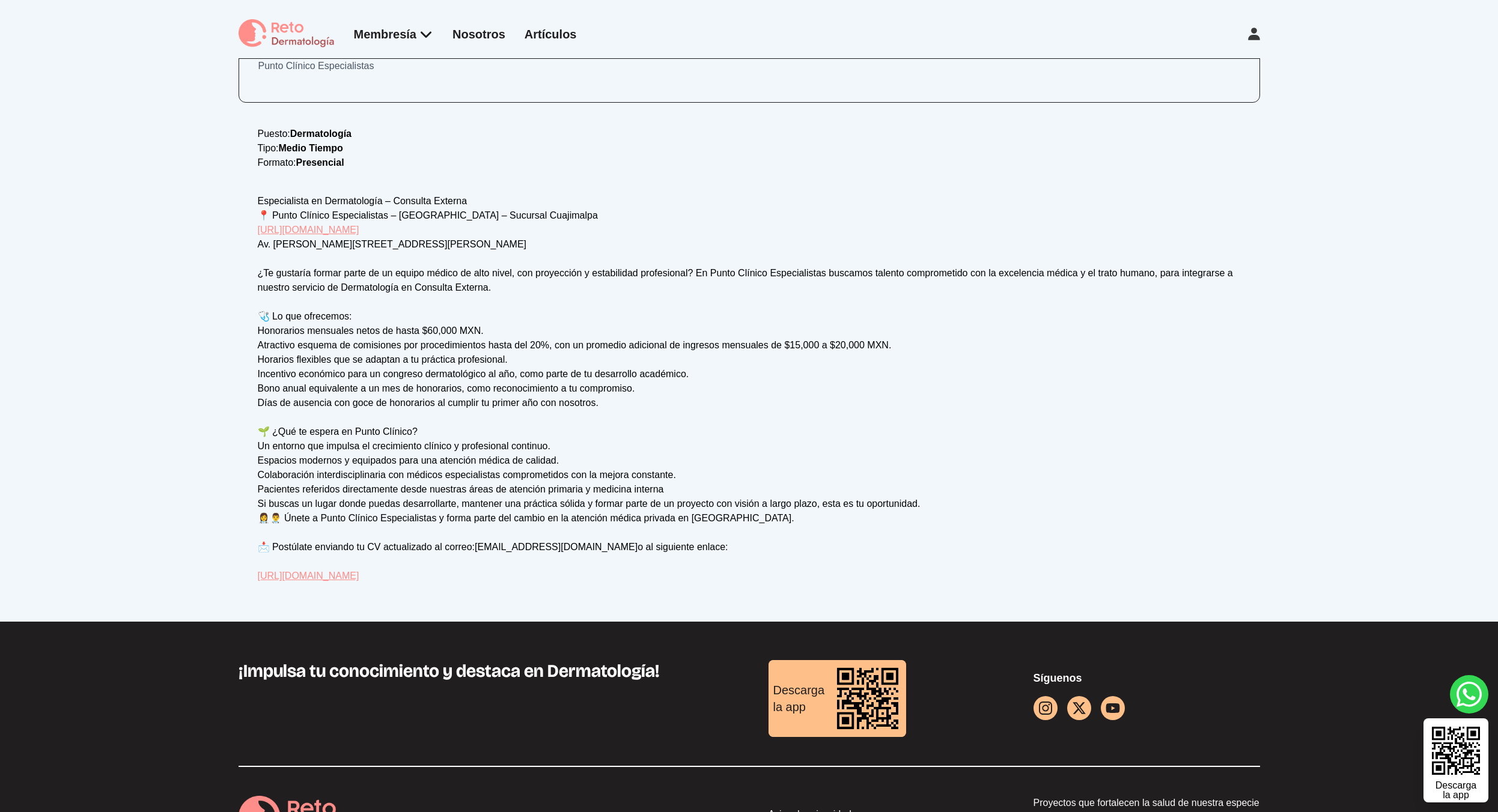
scroll to position [236, 0]
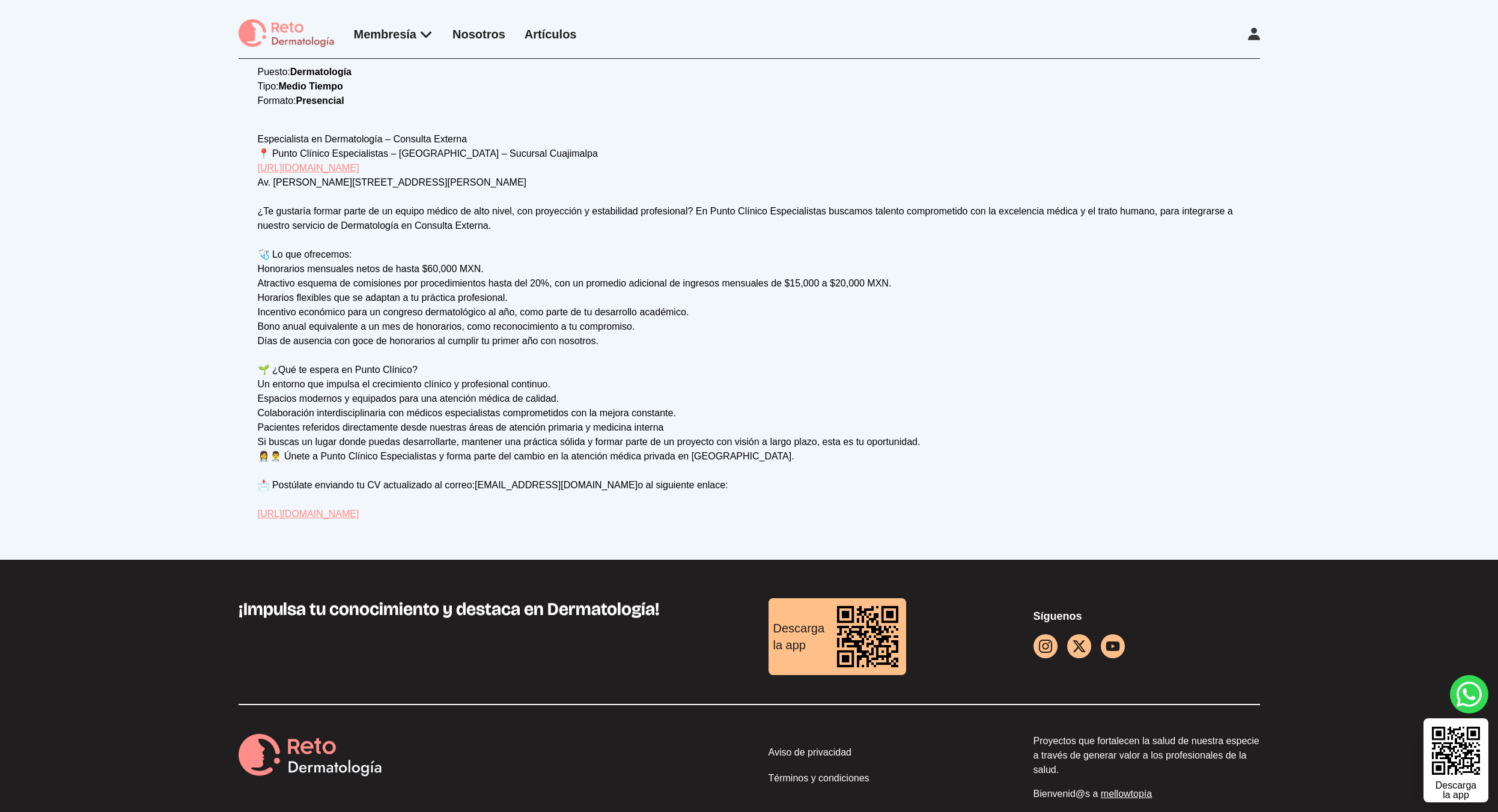
click at [360, 514] on link "[URL][DOMAIN_NAME]" at bounding box center [307, 514] width 101 height 10
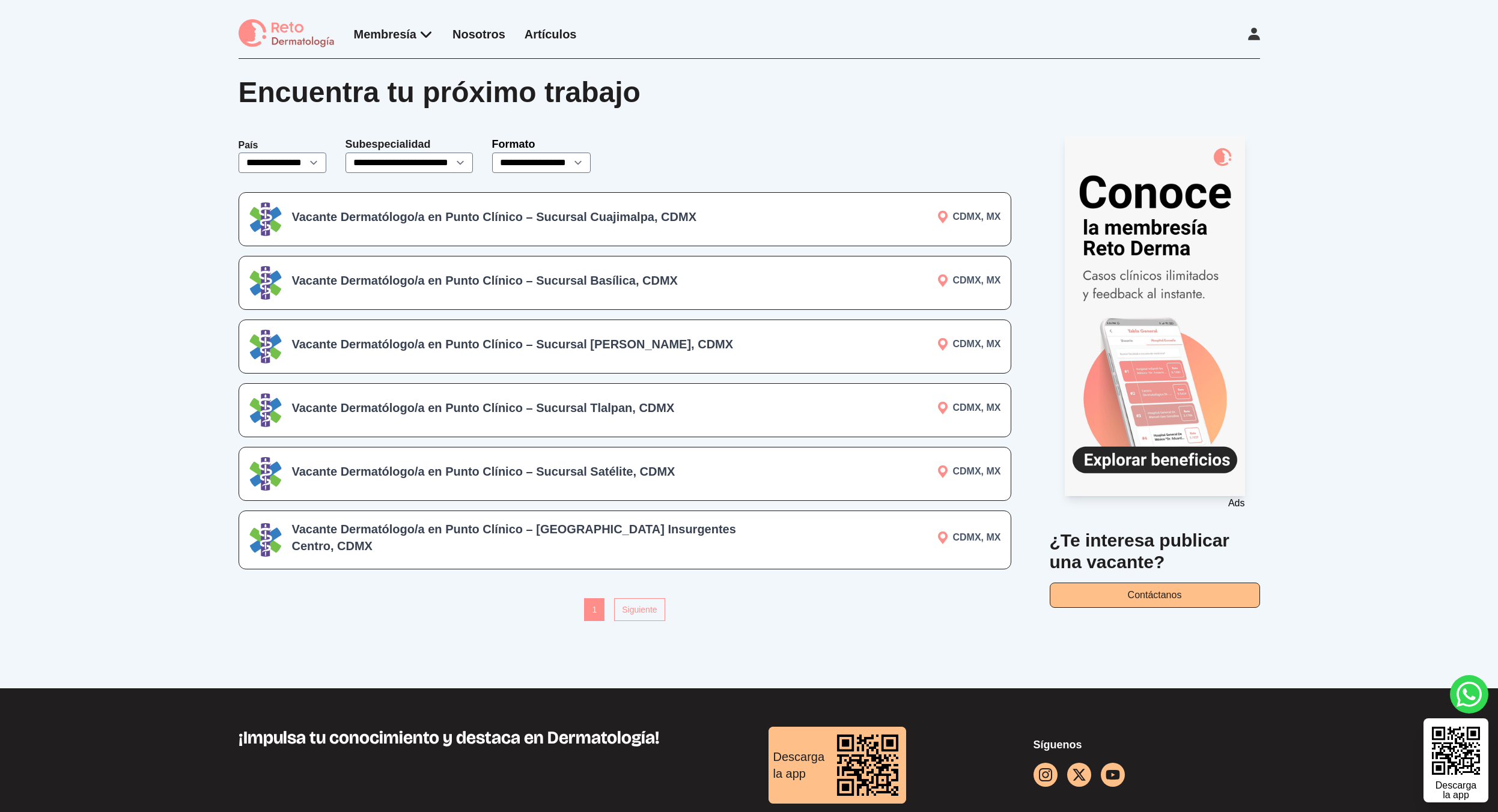
click at [504, 403] on h3 "Vacante Dermatólogo/a en Punto Clínico – Sucursal Tlalpan, CDMX" at bounding box center [525, 407] width 467 height 17
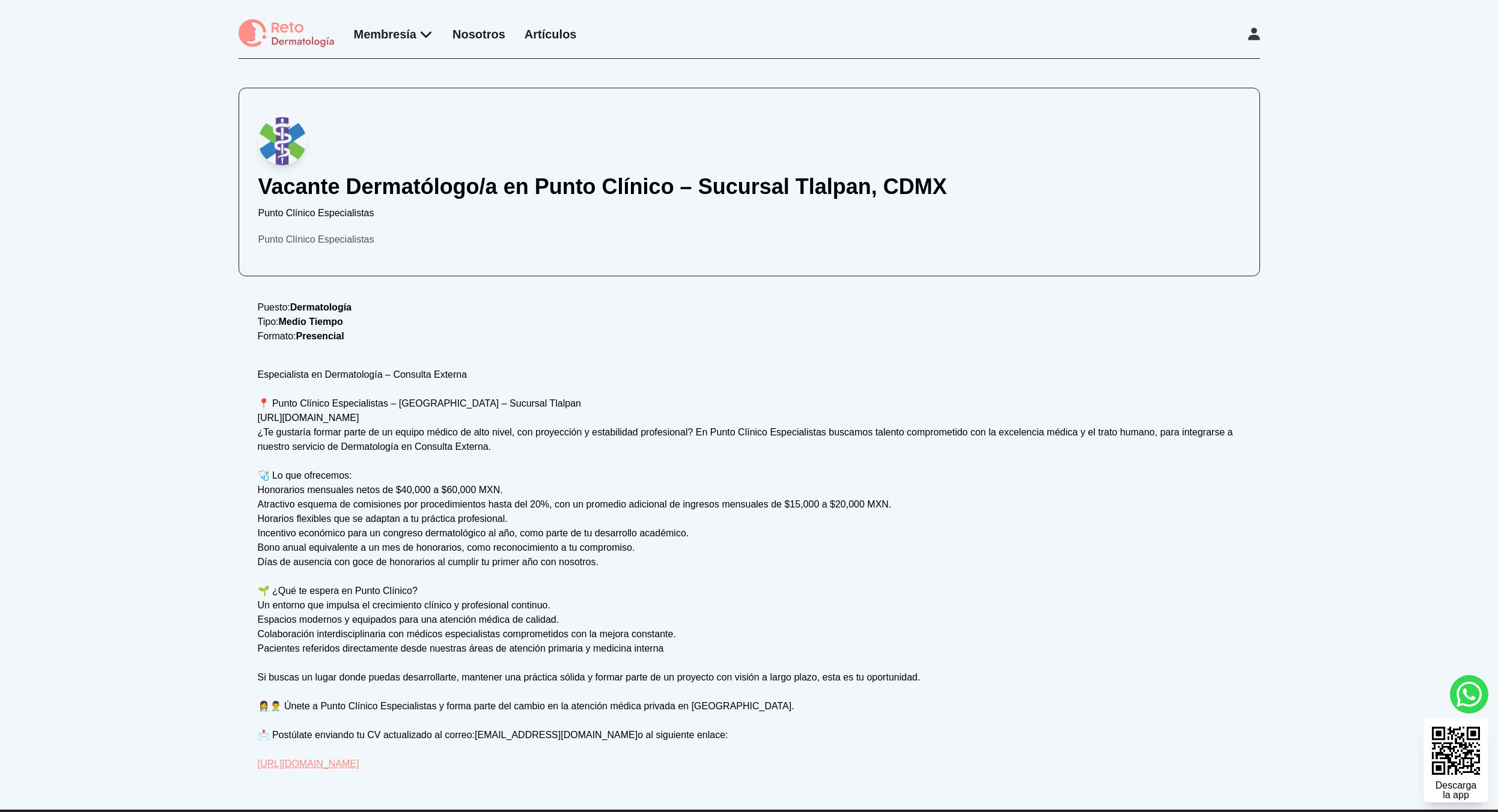
scroll to position [278, 0]
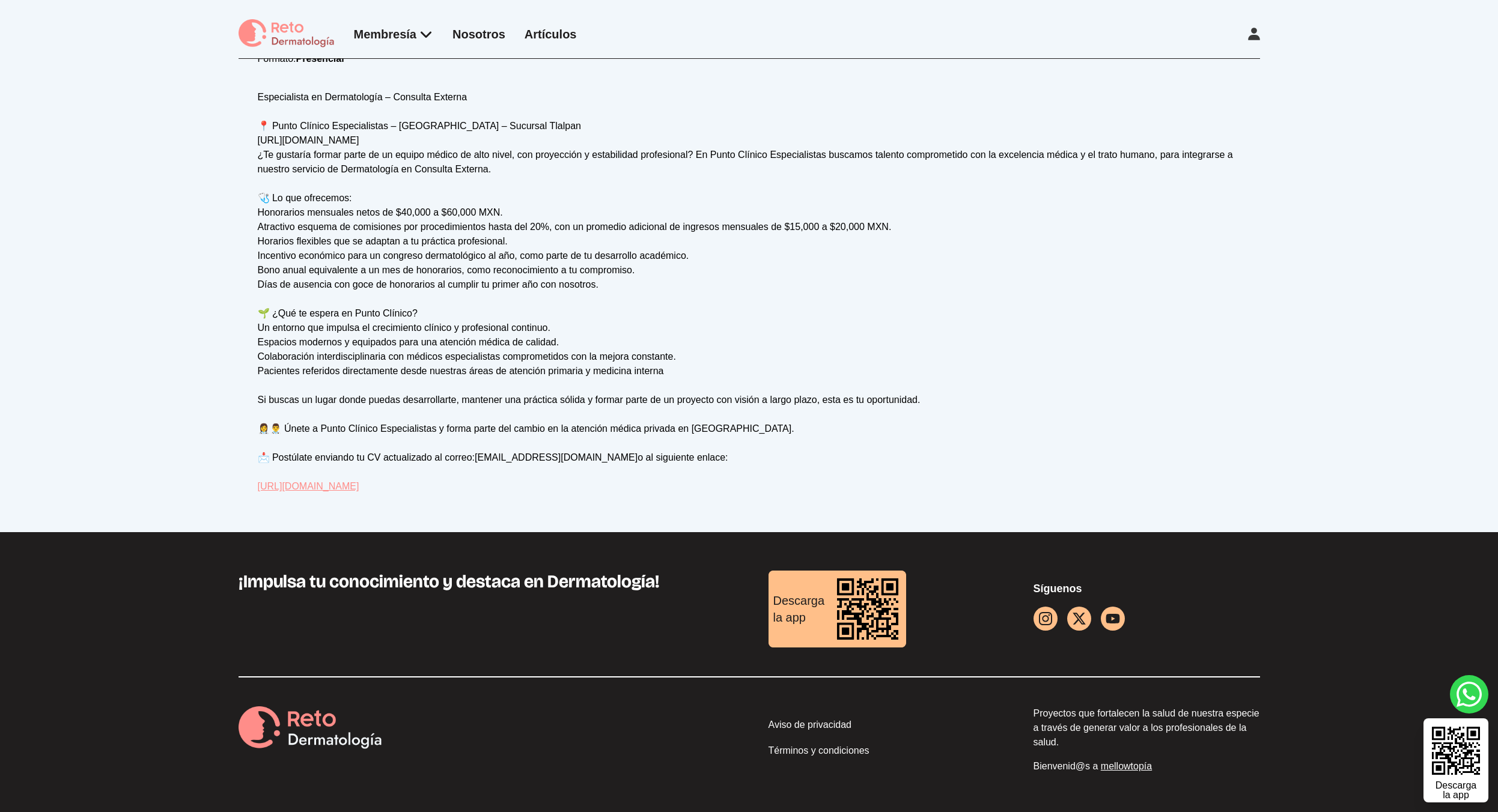
click at [225, 475] on div "Vacante Dermatólogo/a en Punto Clínico – Sucursal Tlalpan, CDMX Punto Clínico E…" at bounding box center [749, 156] width 1498 height 751
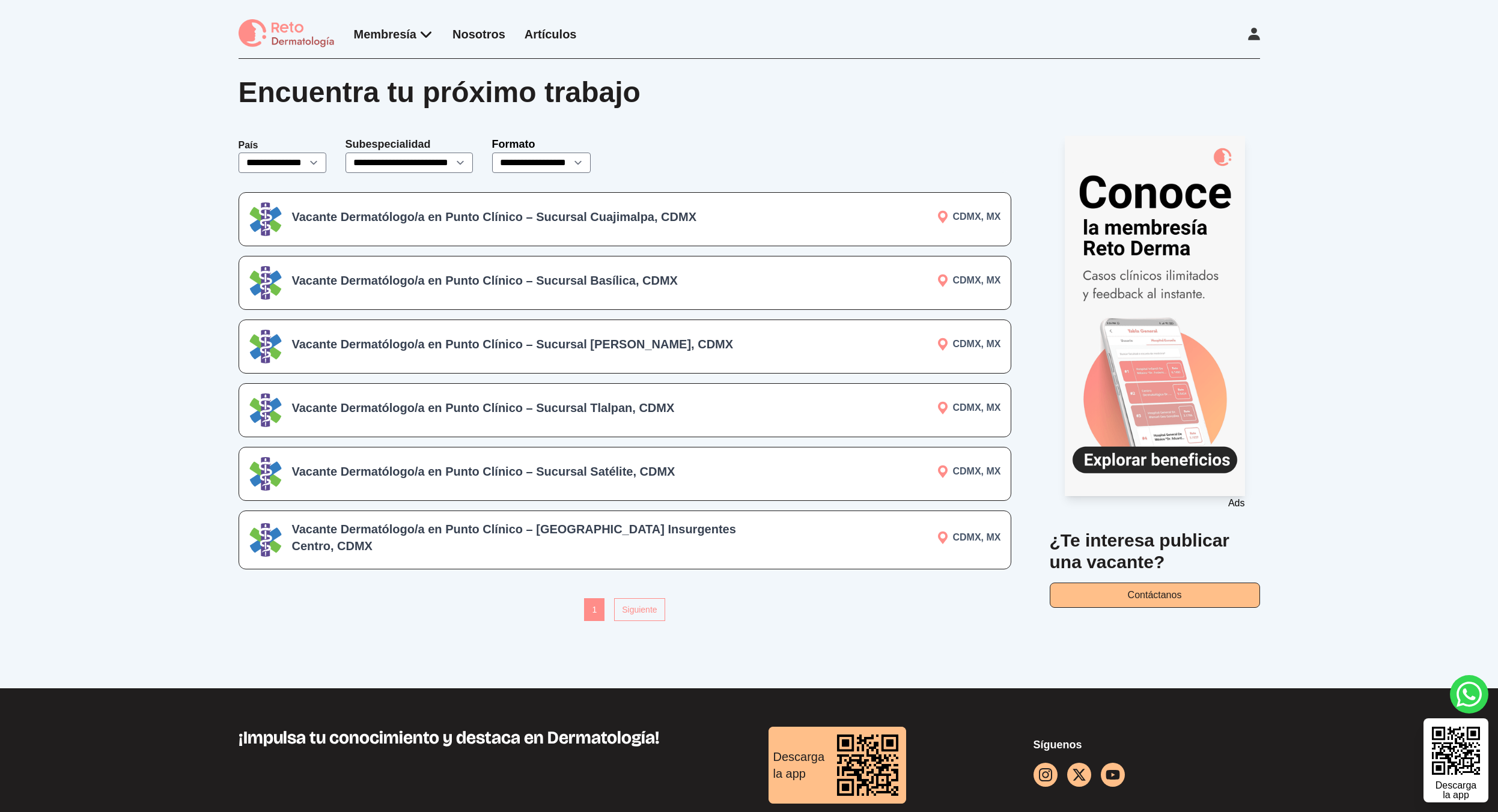
click at [453, 292] on div "Vacante Dermatólogo/a en Punto Clínico – Sucursal Basílica, CDMX" at bounding box center [525, 283] width 467 height 22
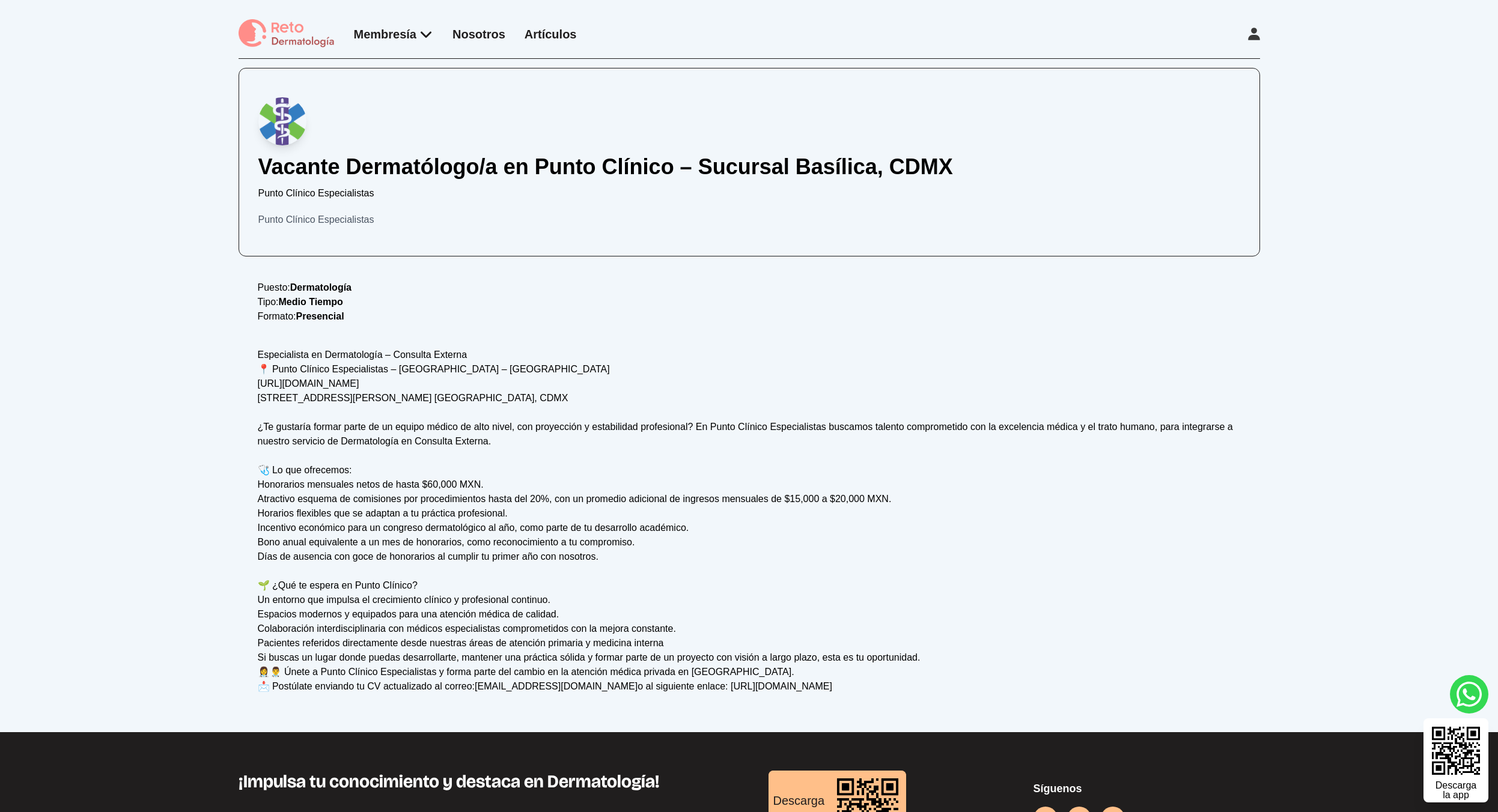
scroll to position [81, 0]
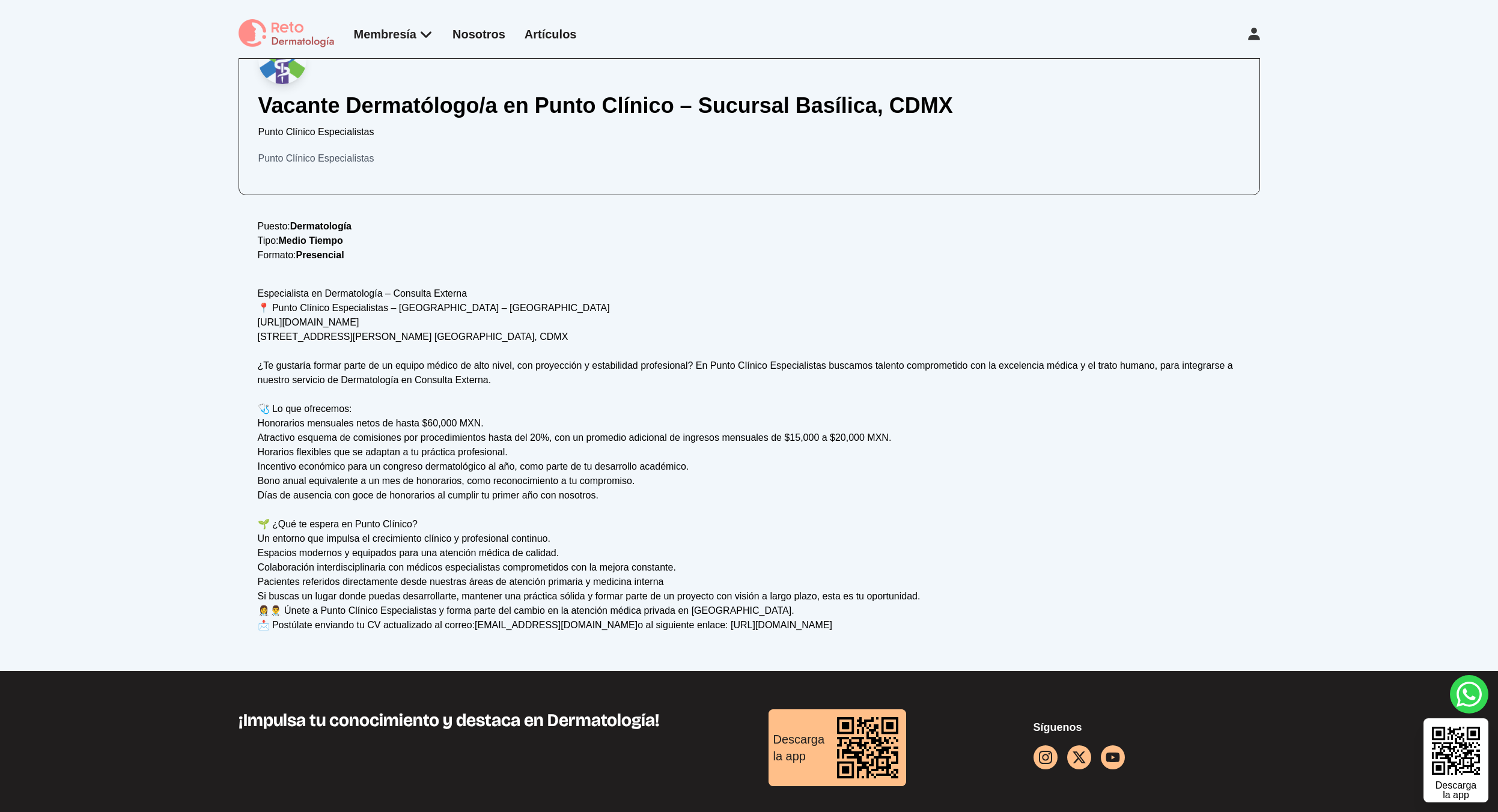
click at [649, 520] on div "Especialista en Dermatología – Consulta Externa 📍 Punto Clínico Especialistas –…" at bounding box center [749, 460] width 983 height 346
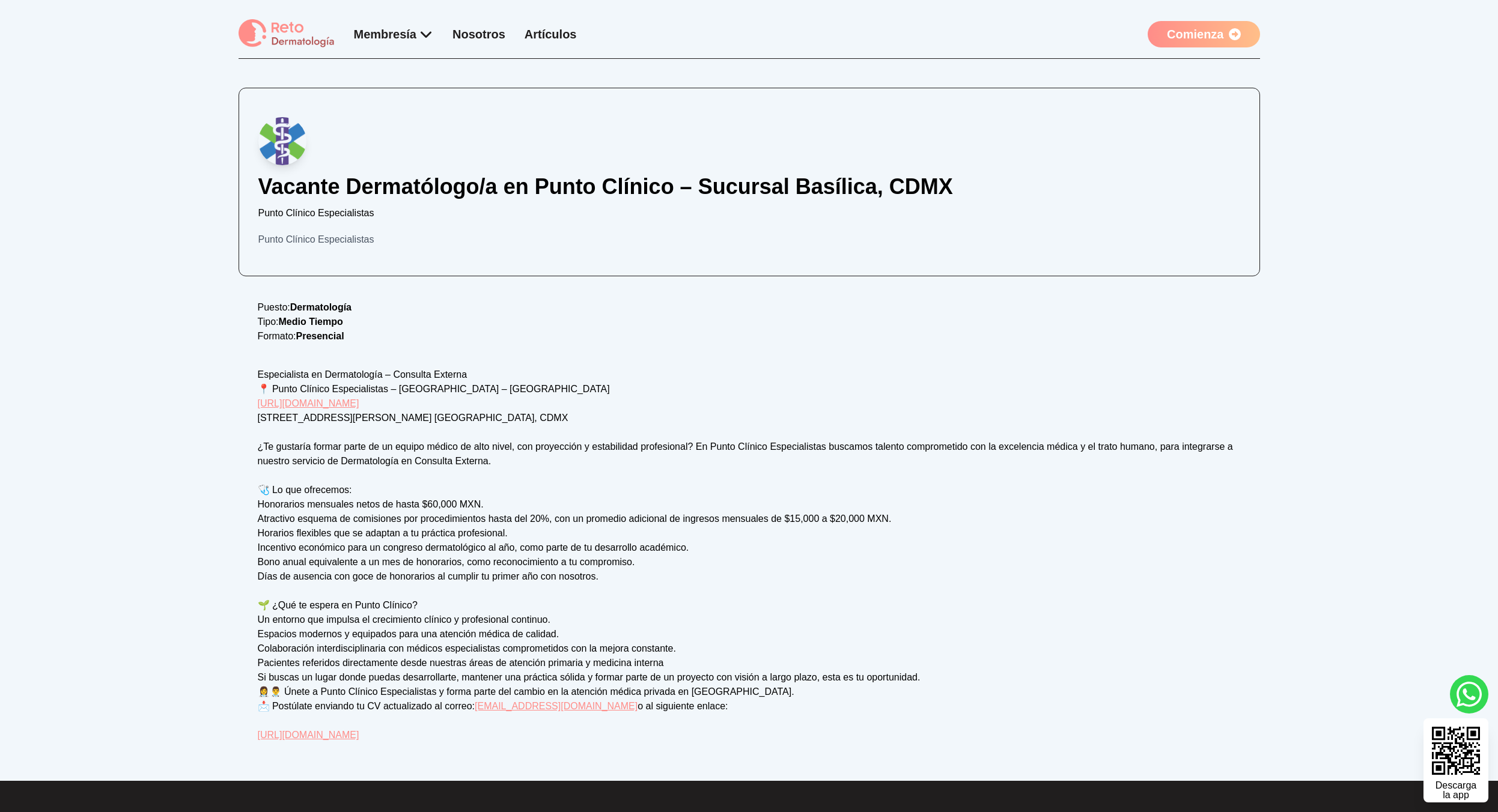
scroll to position [81, 0]
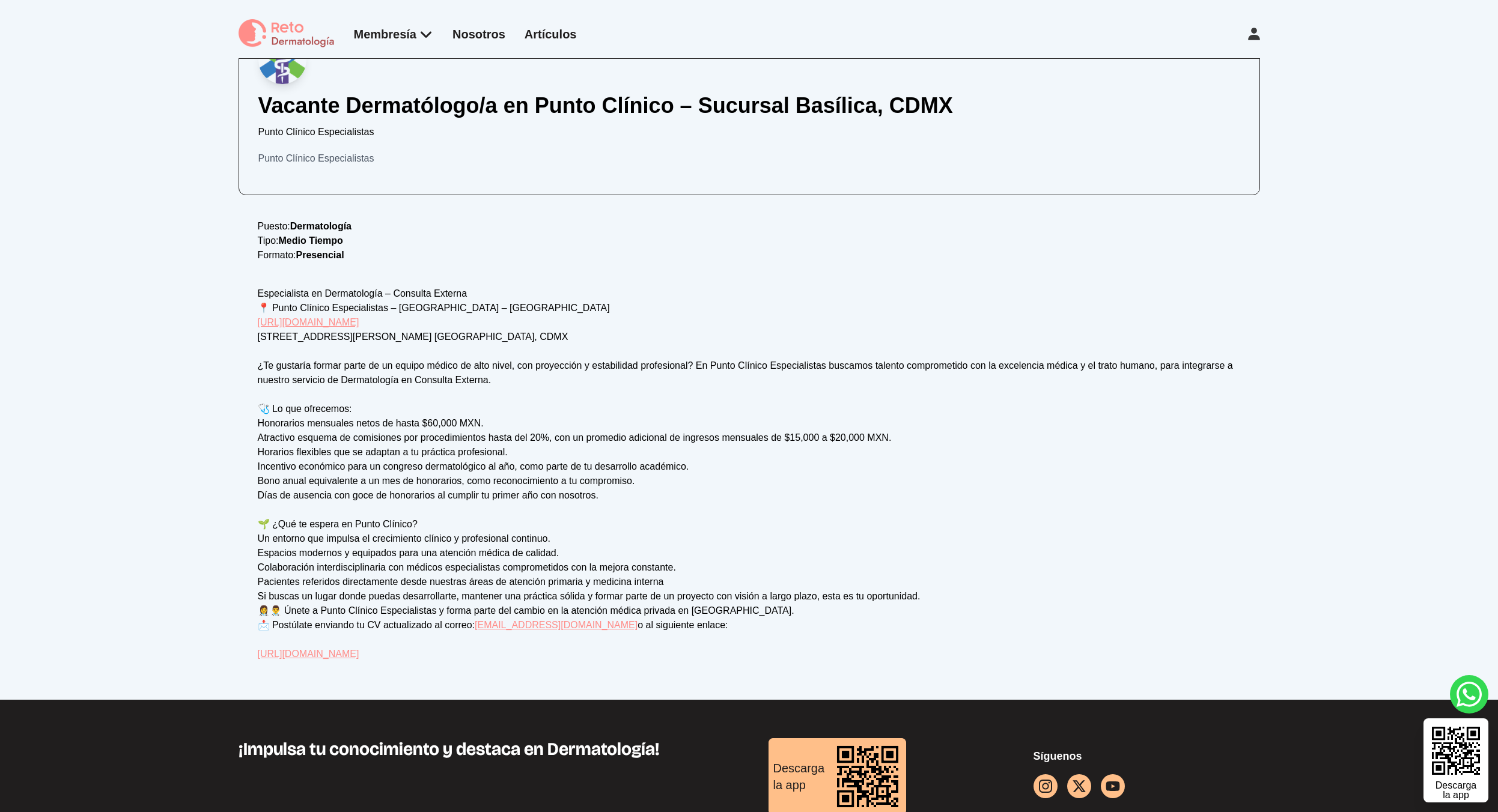
click at [625, 677] on div "Vacante Dermatólogo/a en Punto Clínico – Sucursal Basílica, CDMX Punto Clínico …" at bounding box center [749, 338] width 1498 height 722
drag, startPoint x: 754, startPoint y: 468, endPoint x: 731, endPoint y: 466, distance: 23.1
click at [756, 468] on div "Especialista en Dermatología – Consulta Externa 📍 Punto Clínico Especialistas –…" at bounding box center [749, 474] width 983 height 375
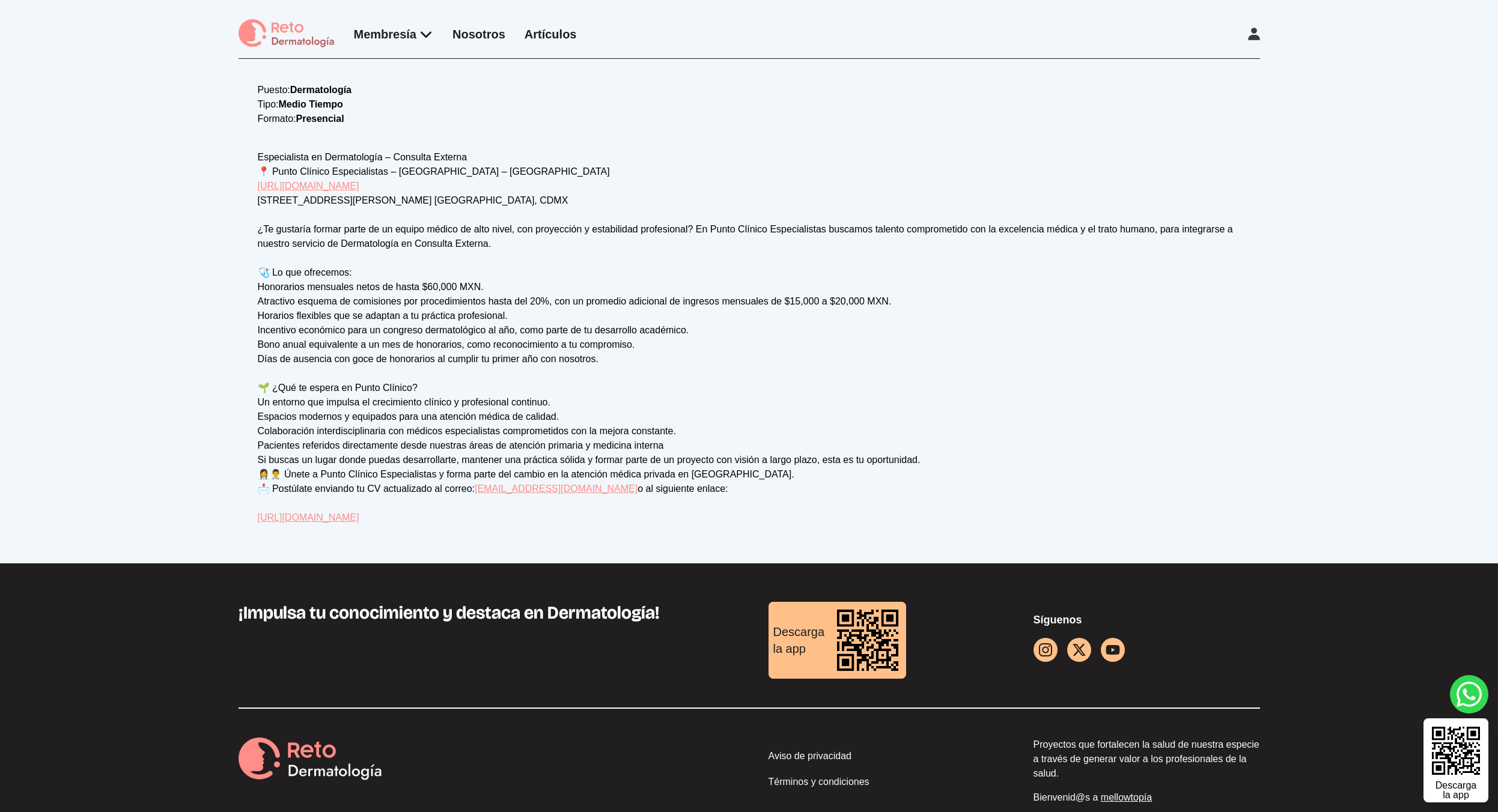
scroll to position [0, 0]
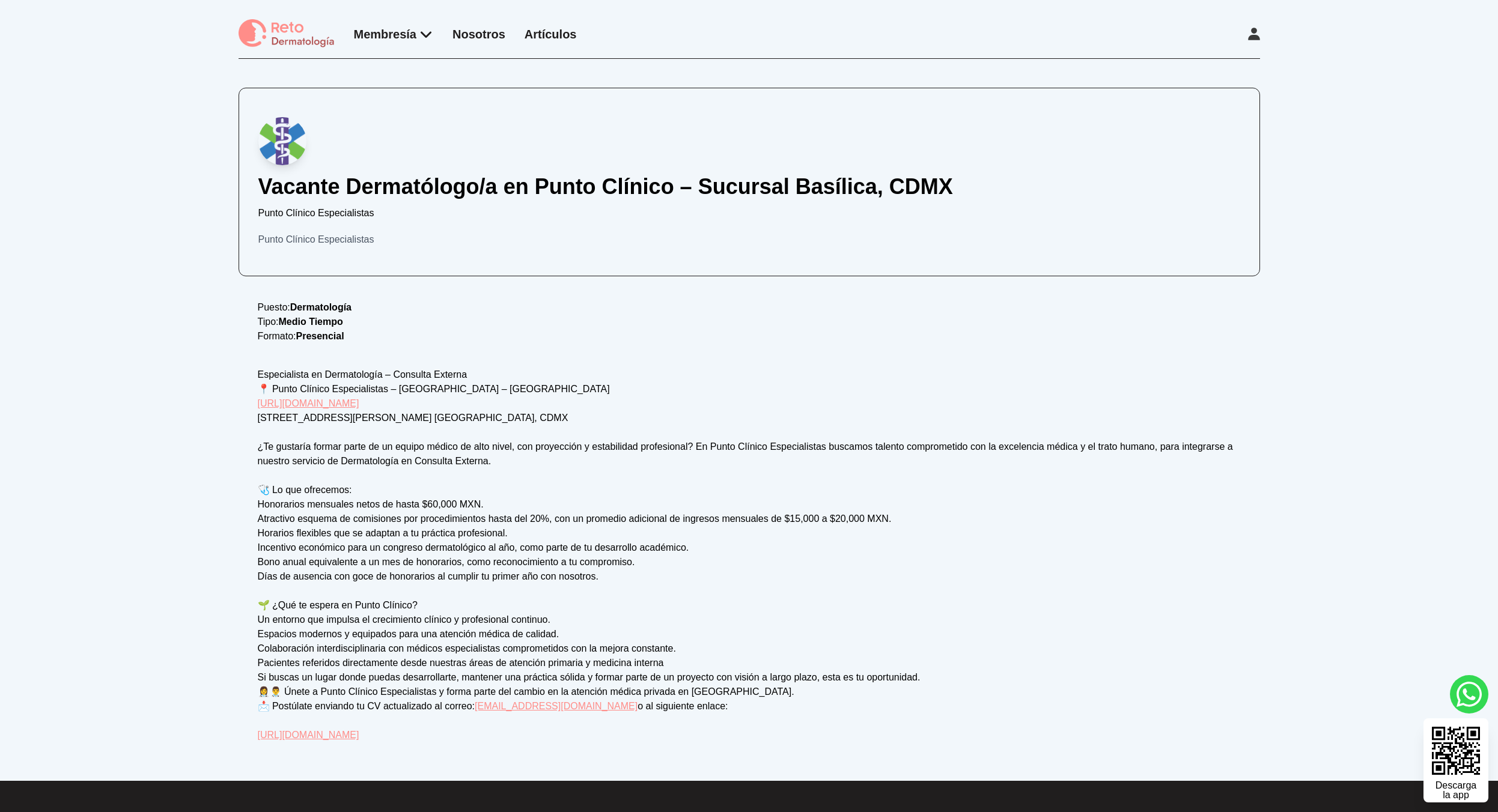
click at [541, 534] on div "Especialista en Dermatología – Consulta Externa 📍 Punto Clínico Especialistas –…" at bounding box center [749, 555] width 983 height 375
